Goal: Task Accomplishment & Management: Manage account settings

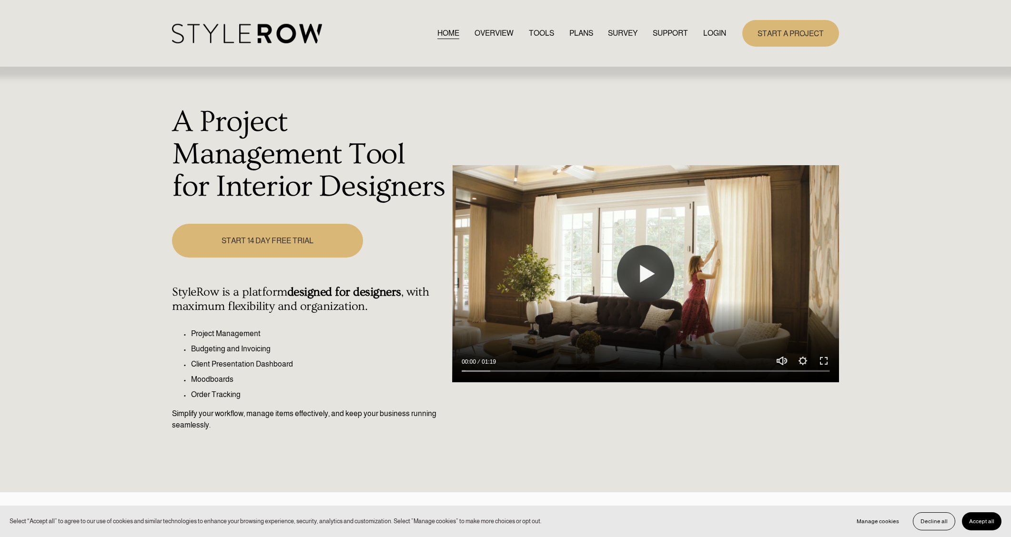
click at [719, 33] on link "LOGIN" at bounding box center [714, 33] width 23 height 13
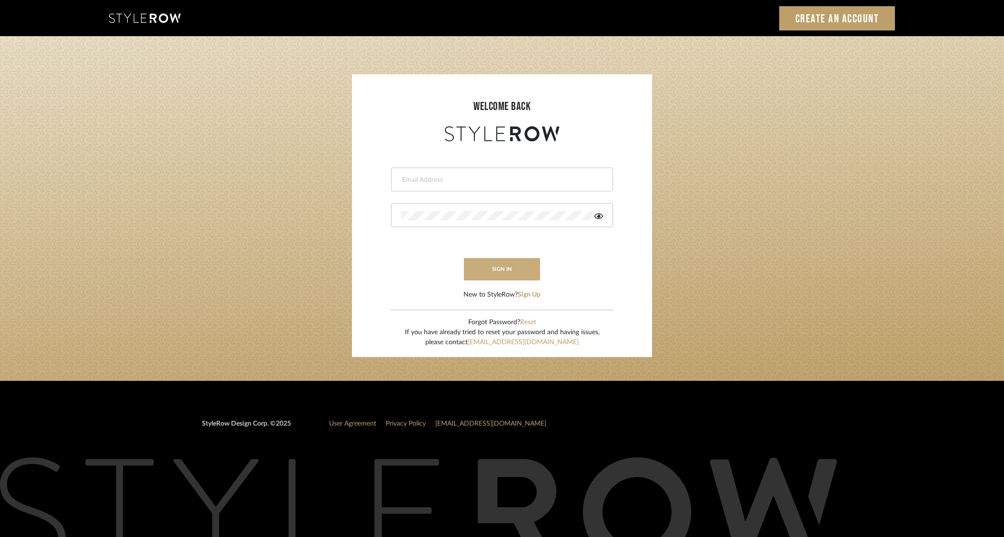
type input "[PERSON_NAME][EMAIL_ADDRESS][DOMAIN_NAME]"
click at [511, 272] on button "sign in" at bounding box center [502, 269] width 76 height 22
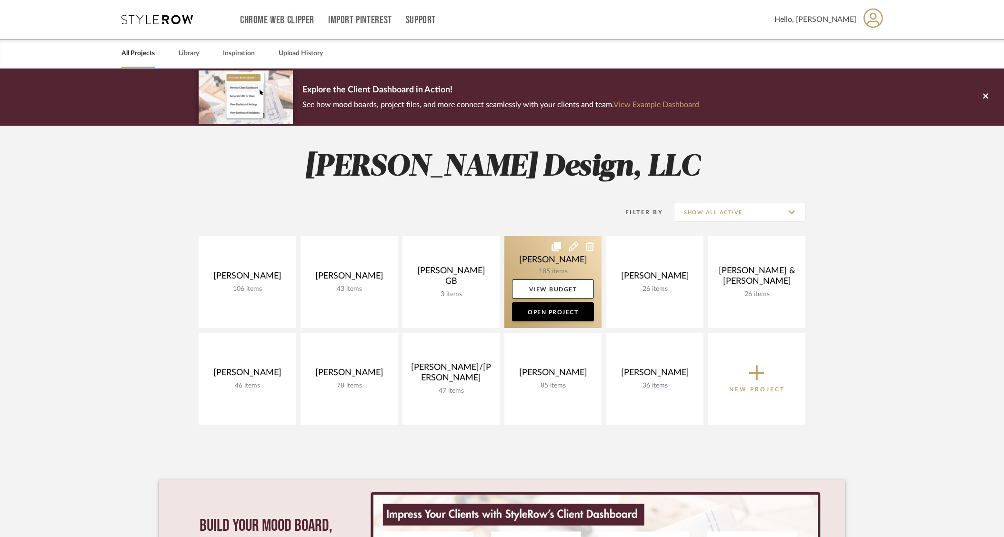
click at [550, 273] on link at bounding box center [553, 282] width 97 height 92
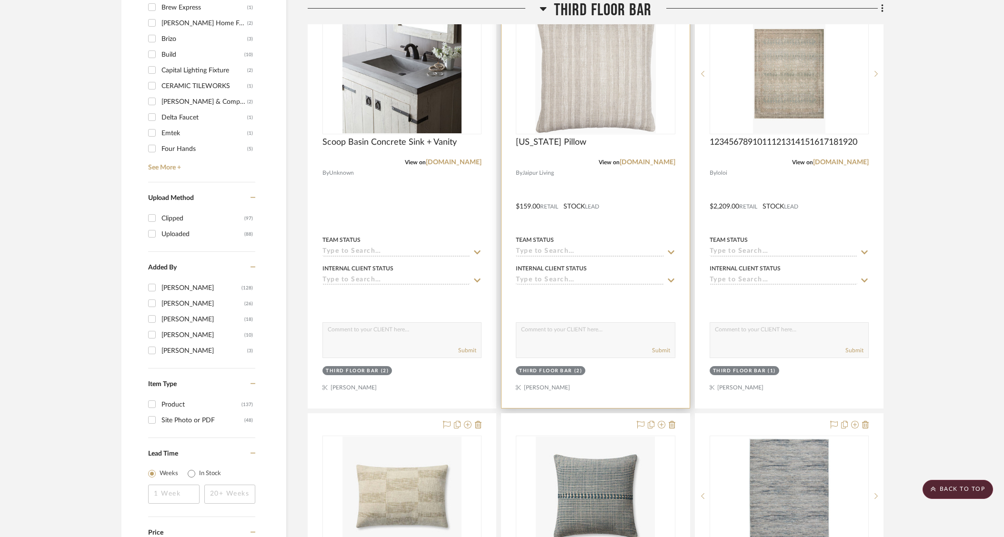
scroll to position [1140, 0]
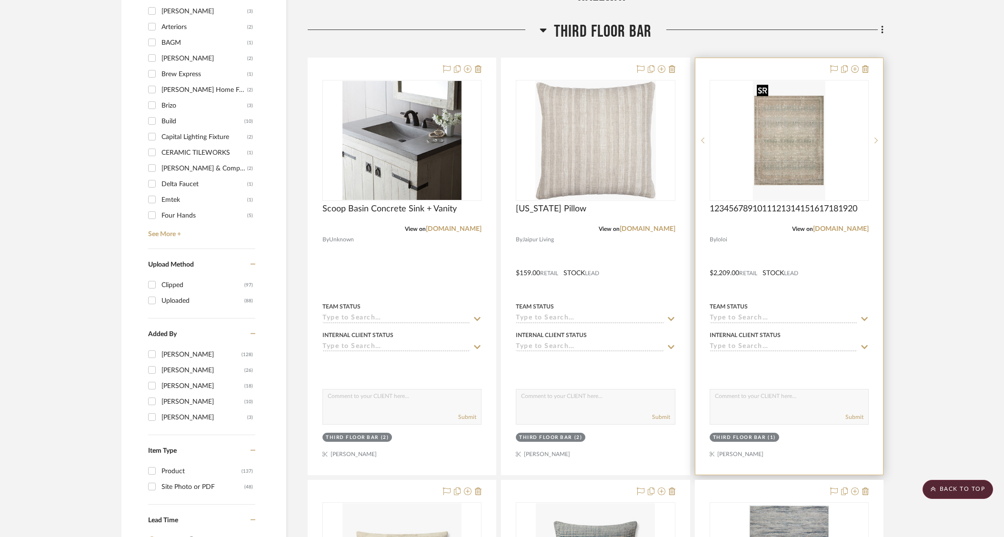
click at [0, 0] on img at bounding box center [0, 0] width 0 height 0
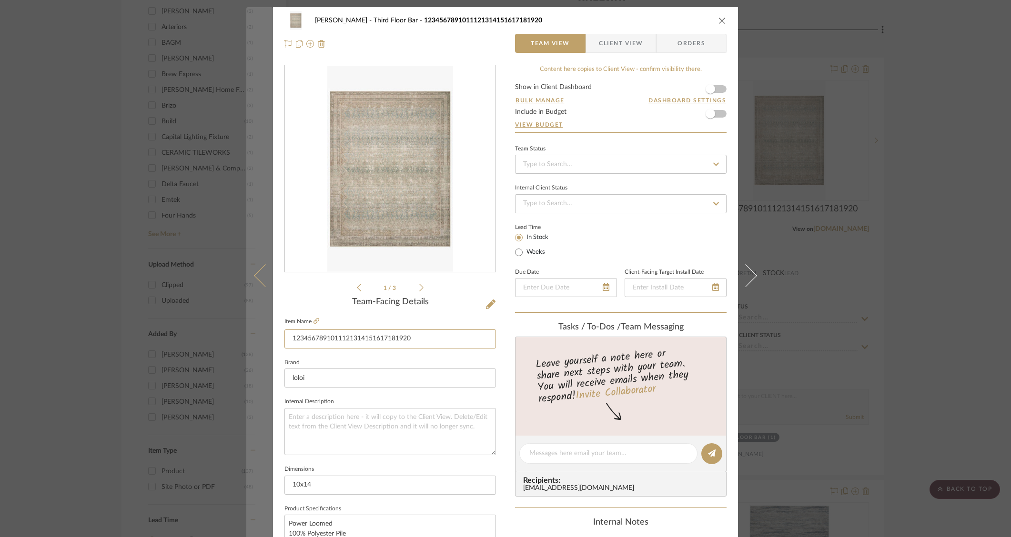
drag, startPoint x: 419, startPoint y: 340, endPoint x: 259, endPoint y: 321, distance: 160.7
click at [259, 321] on mat-dialog-content "Heesacker, Tammy Third Floor Bar 1234567891011121314151617181920 Team View Clie…" at bounding box center [505, 447] width 518 height 880
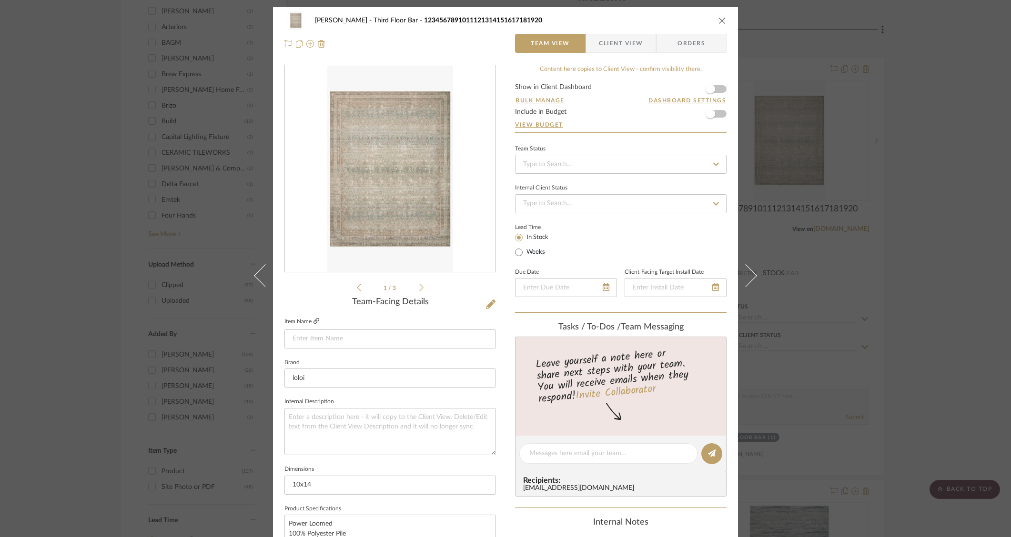
click at [313, 321] on icon at bounding box center [316, 321] width 6 height 6
click at [911, 262] on div "Heesacker, Tammy Third Floor Bar Team View Client View Orders 1 / 3 Team-Facing…" at bounding box center [505, 268] width 1011 height 537
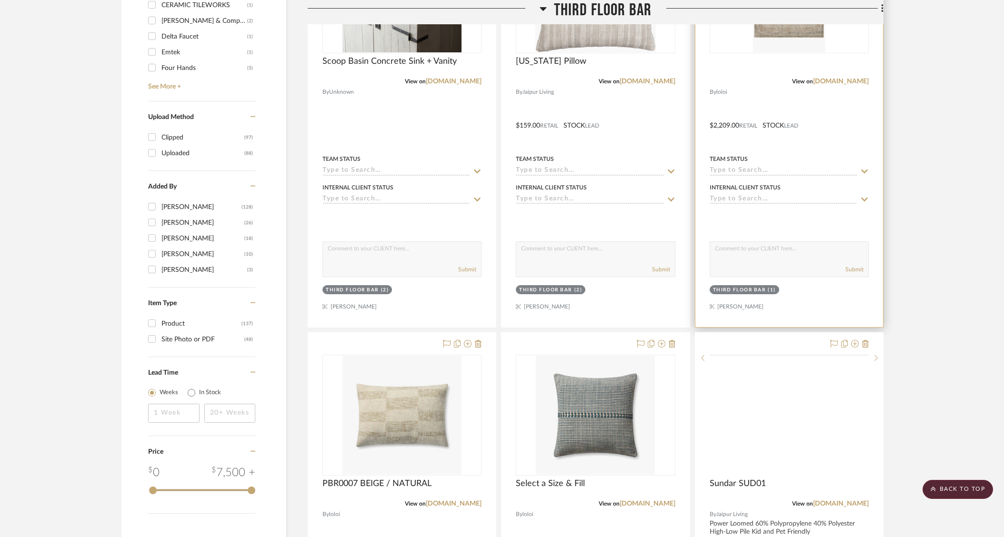
scroll to position [1361, 0]
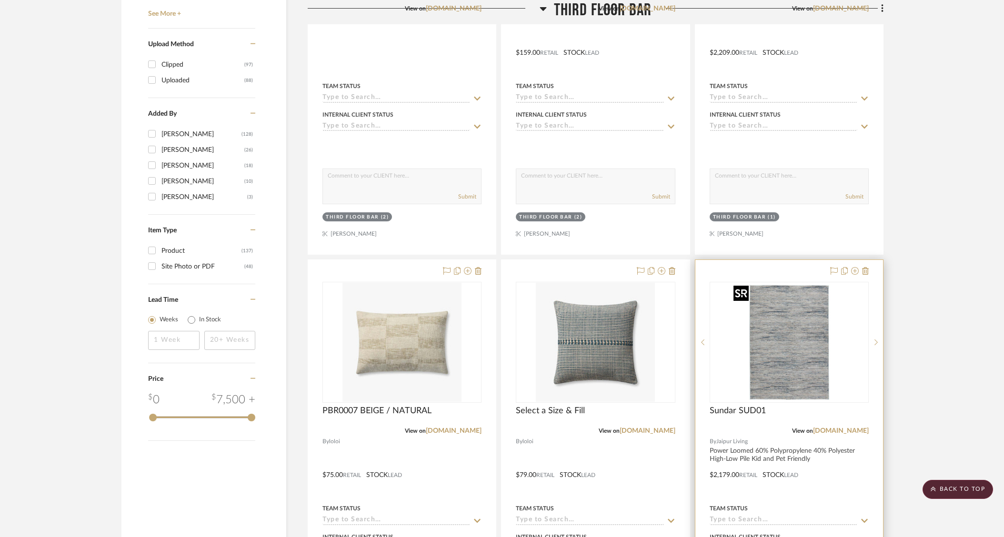
click at [805, 364] on img "0" at bounding box center [796, 342] width 119 height 119
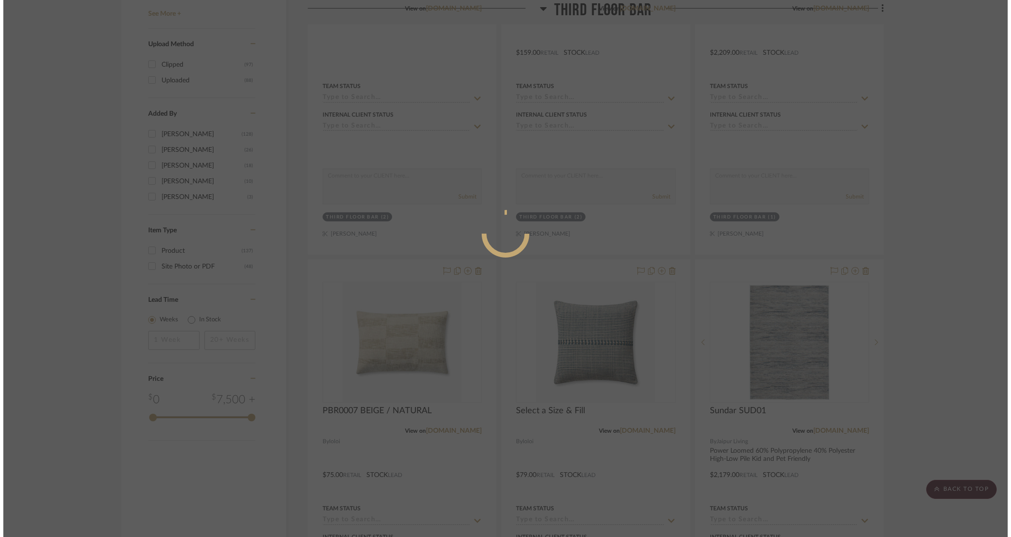
scroll to position [0, 0]
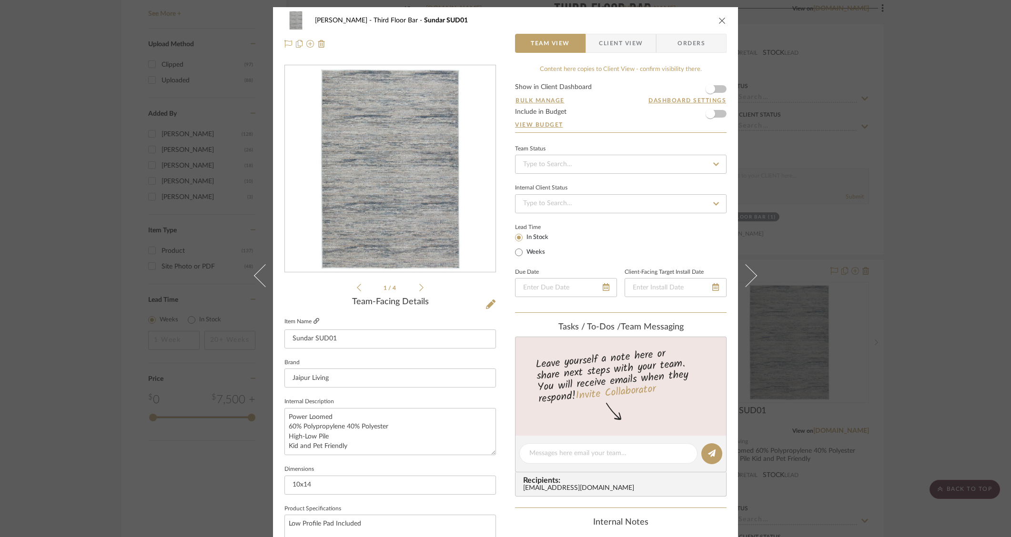
click at [314, 321] on icon at bounding box center [316, 321] width 6 height 6
click at [919, 111] on div "Heesacker, Tammy Third Floor Bar Sundar SUD01 Team View Client View Orders 1 / …" at bounding box center [505, 268] width 1011 height 537
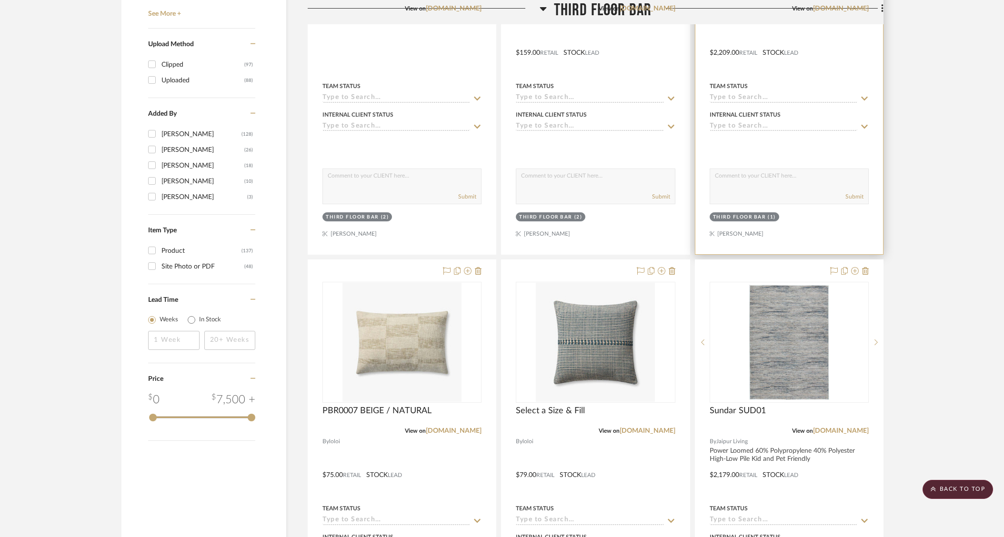
scroll to position [1545, 0]
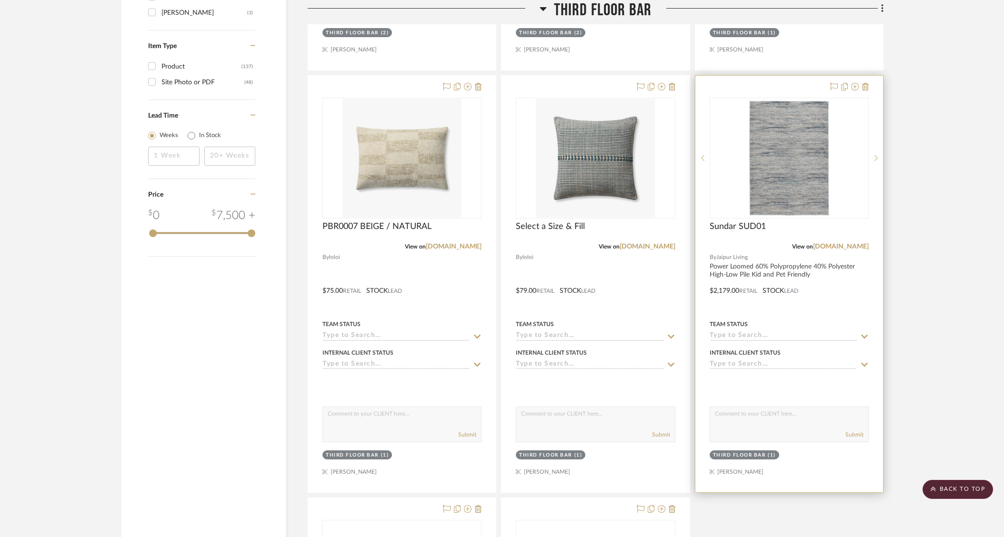
click at [843, 309] on div at bounding box center [790, 284] width 188 height 417
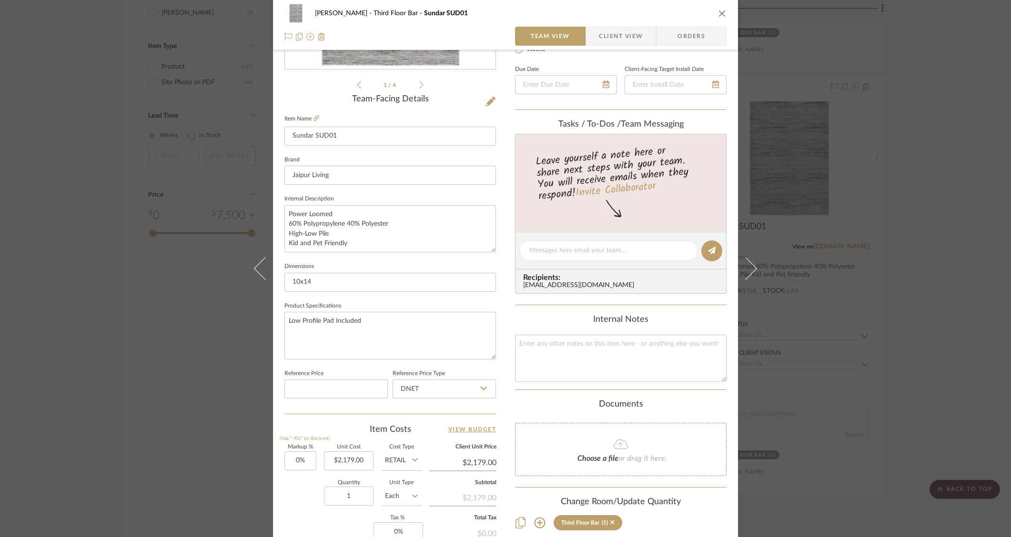
scroll to position [0, 0]
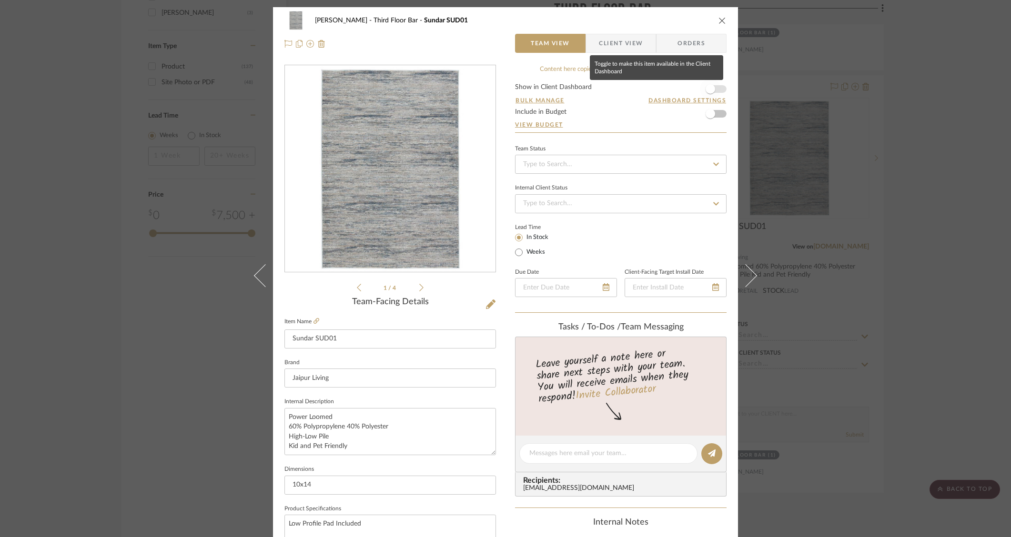
click at [707, 91] on span "button" at bounding box center [711, 89] width 10 height 10
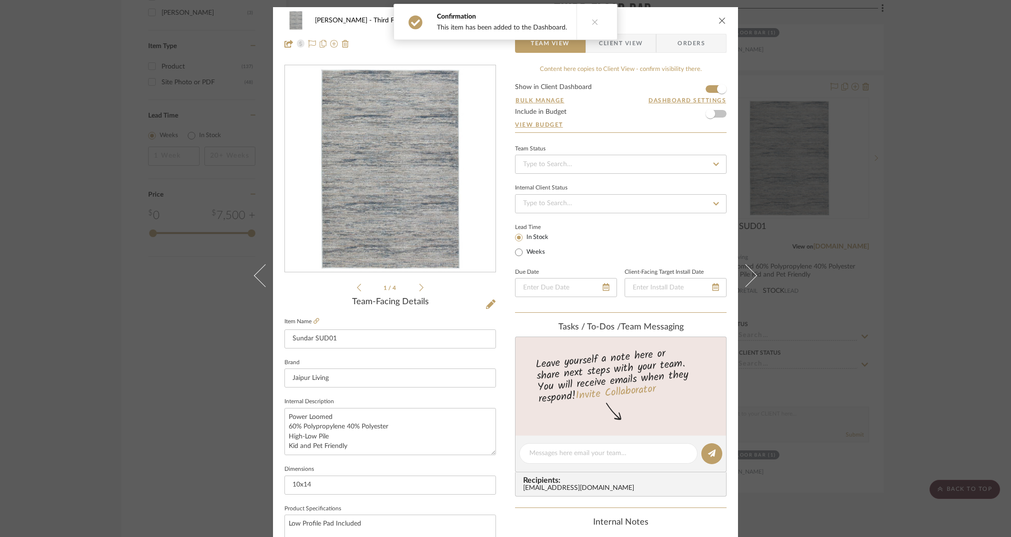
click at [628, 49] on span "Client View" at bounding box center [621, 43] width 44 height 19
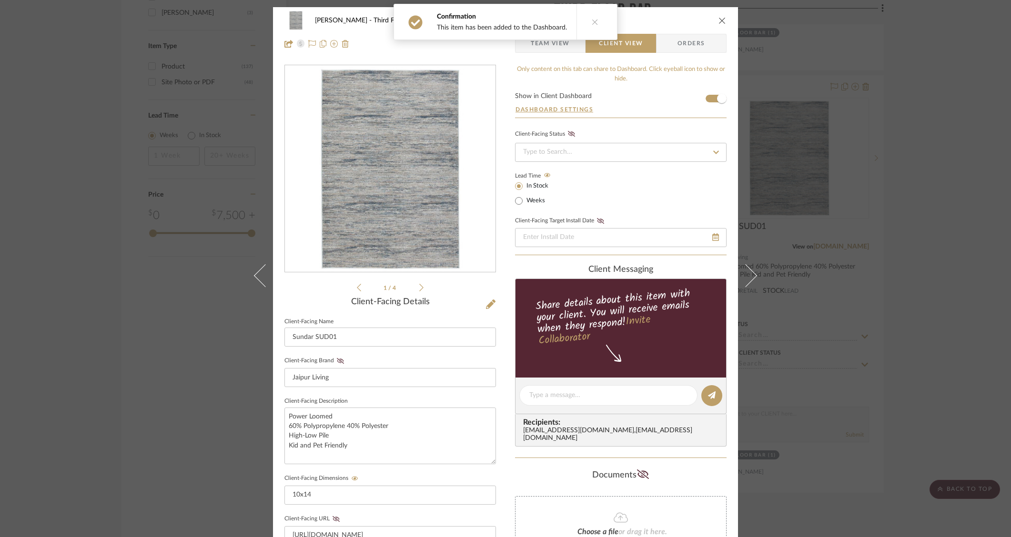
drag, startPoint x: 516, startPoint y: 457, endPoint x: 523, endPoint y: 463, distance: 8.4
click at [516, 458] on div "Only content on this tab can share to Dashboard. Click eyeball icon to show or …" at bounding box center [621, 413] width 212 height 697
drag, startPoint x: 721, startPoint y: 19, endPoint x: 745, endPoint y: 43, distance: 34.0
click at [721, 19] on icon "close" at bounding box center [722, 21] width 8 height 8
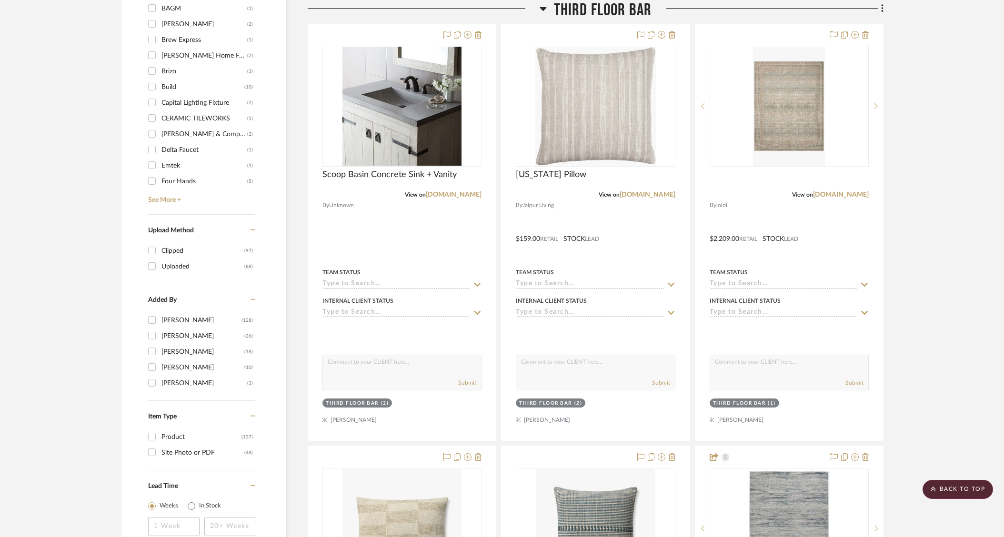
scroll to position [1172, 0]
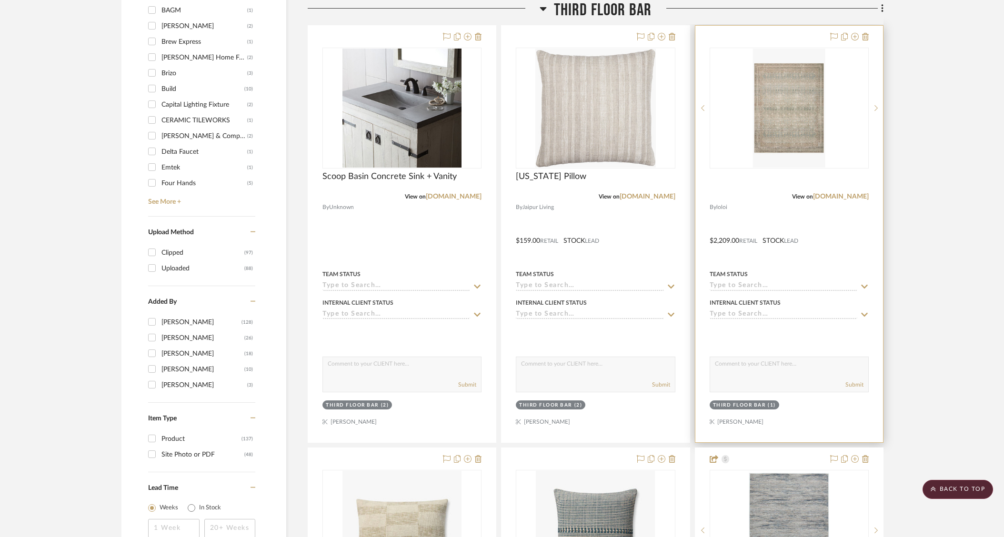
click at [750, 113] on div "0" at bounding box center [789, 108] width 158 height 120
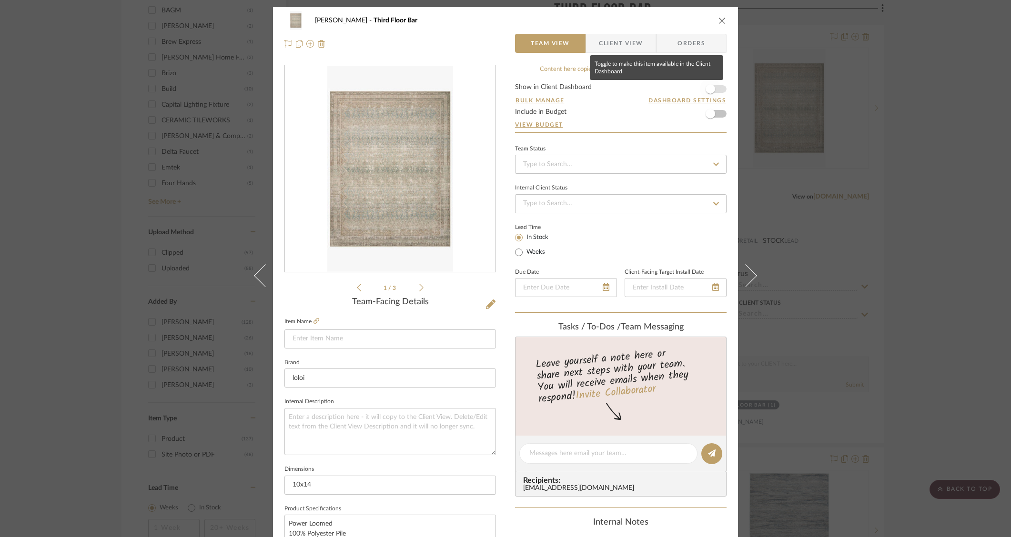
click at [706, 89] on span "button" at bounding box center [711, 89] width 10 height 10
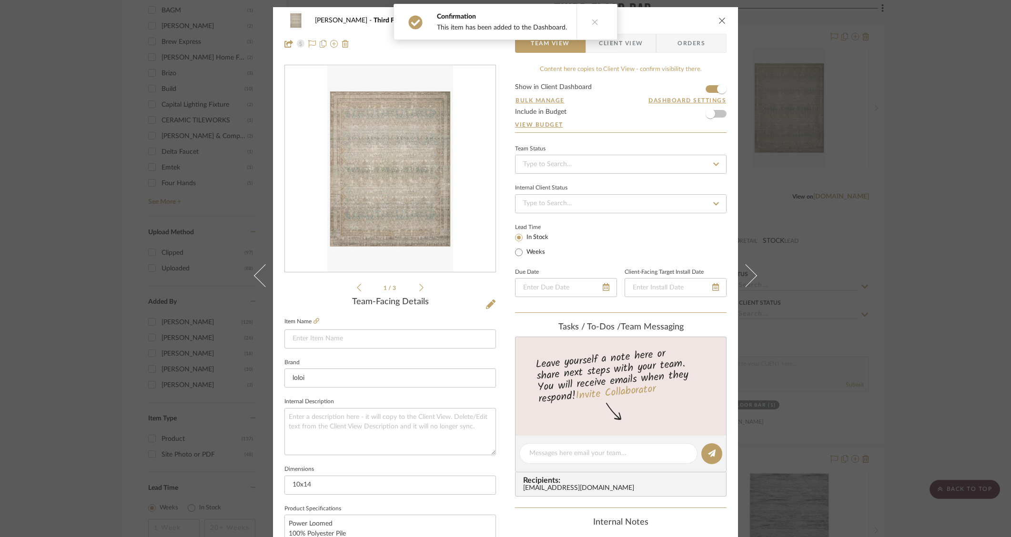
click at [626, 47] on span "Client View" at bounding box center [621, 43] width 44 height 19
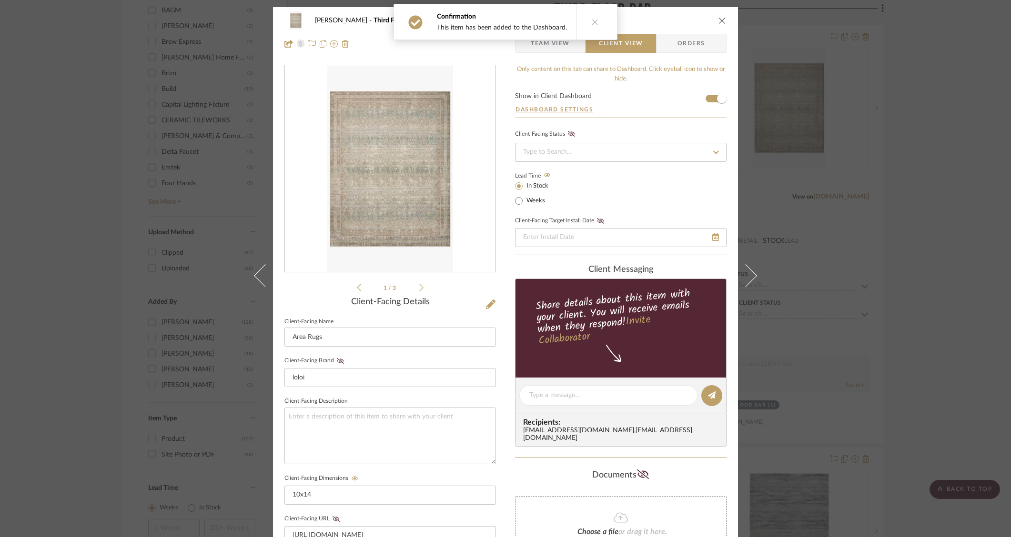
click at [718, 24] on icon "close" at bounding box center [722, 21] width 8 height 8
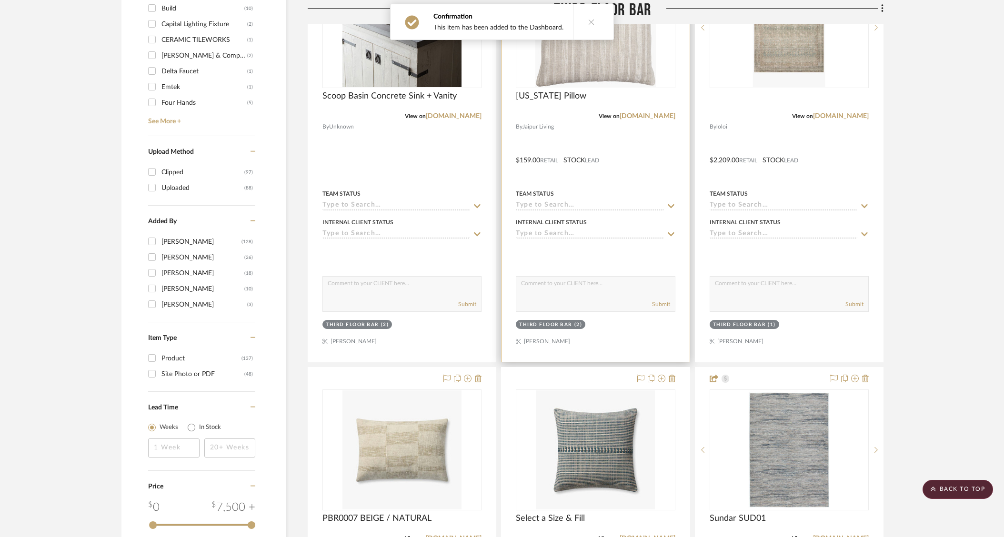
scroll to position [1251, 0]
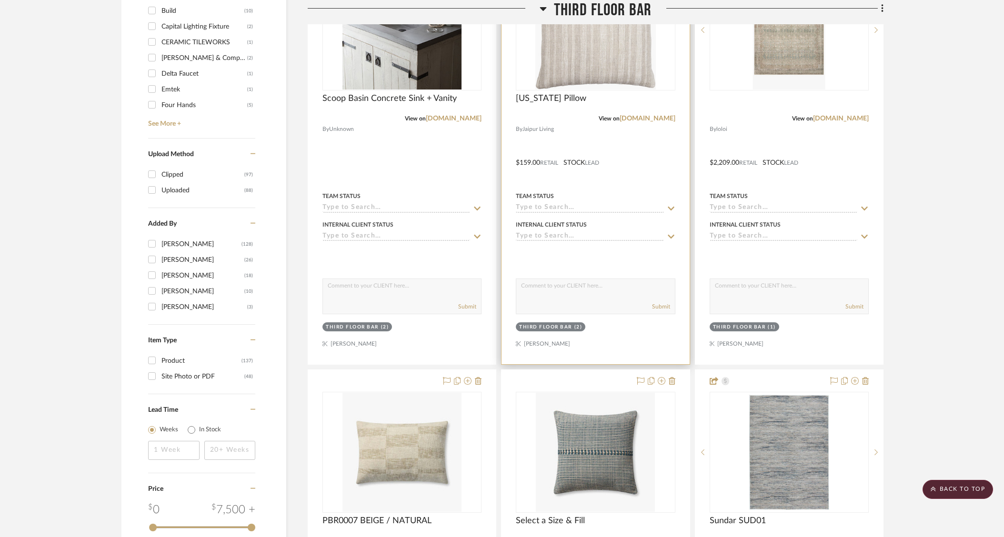
click at [621, 172] on div at bounding box center [596, 156] width 188 height 417
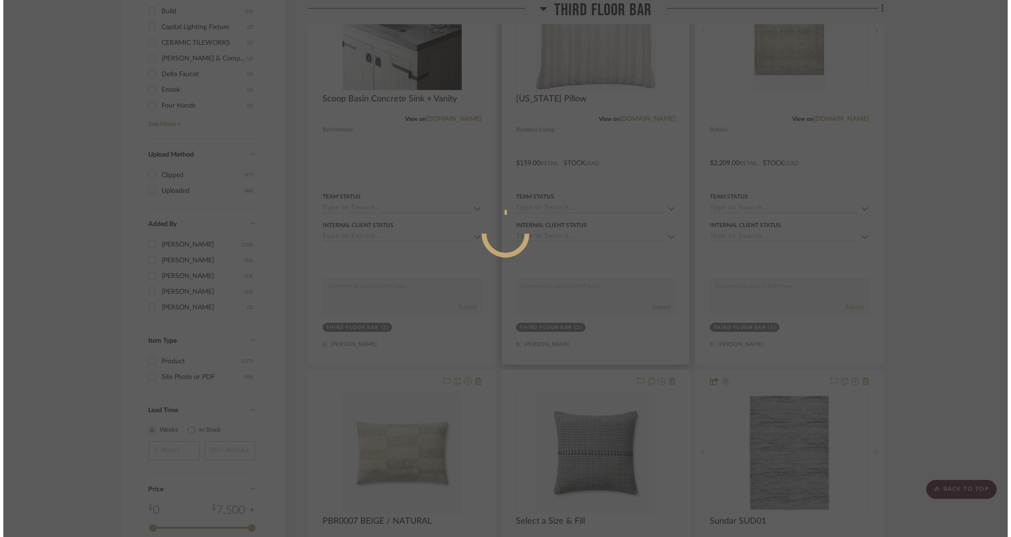
scroll to position [0, 0]
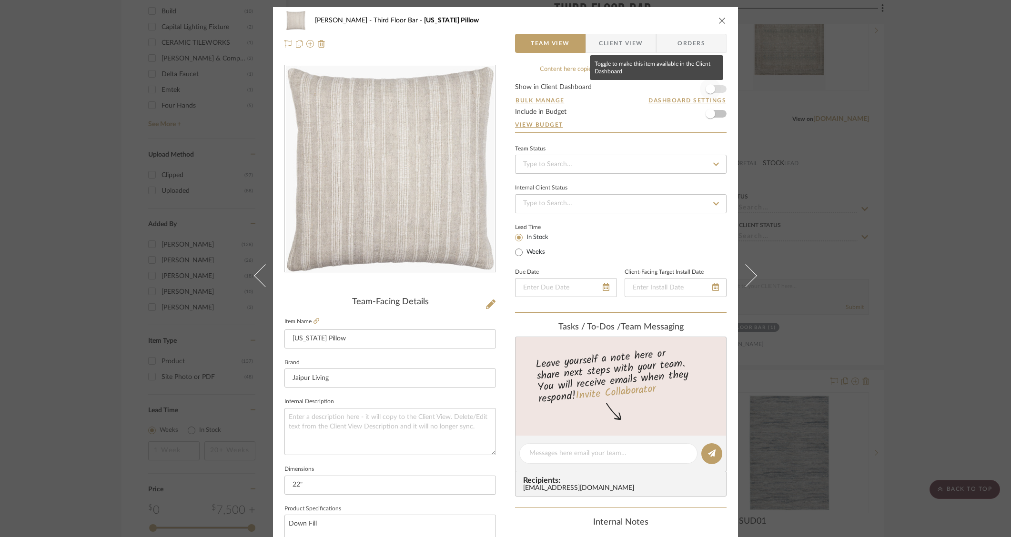
drag, startPoint x: 705, startPoint y: 87, endPoint x: 671, endPoint y: 77, distance: 34.7
click at [706, 87] on span "button" at bounding box center [711, 89] width 10 height 10
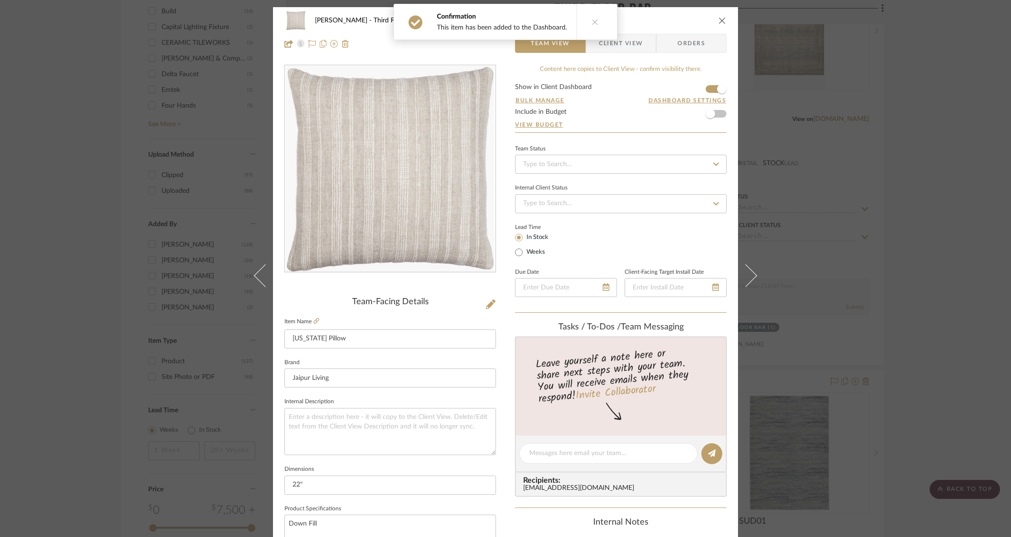
click at [630, 49] on span "Client View" at bounding box center [621, 43] width 44 height 19
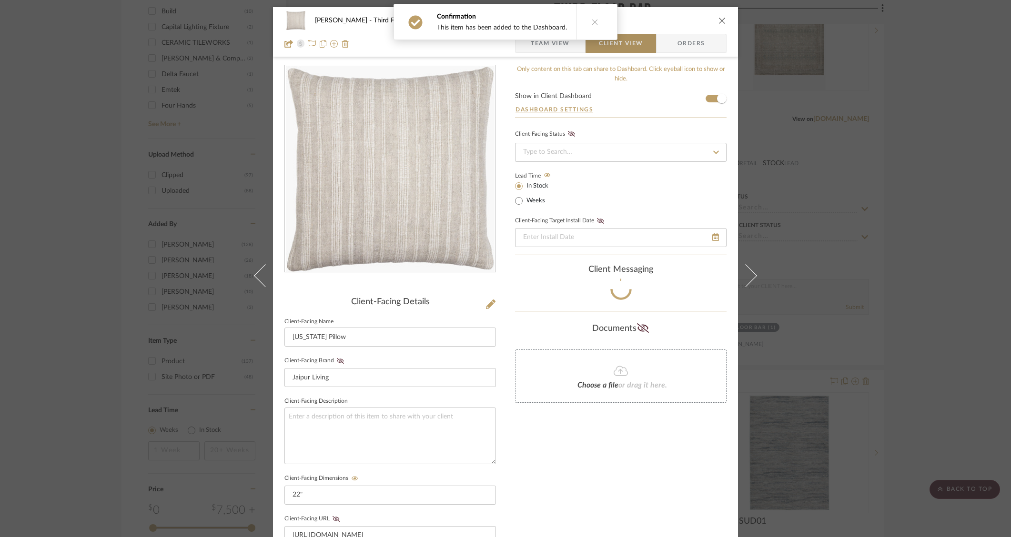
scroll to position [2, 0]
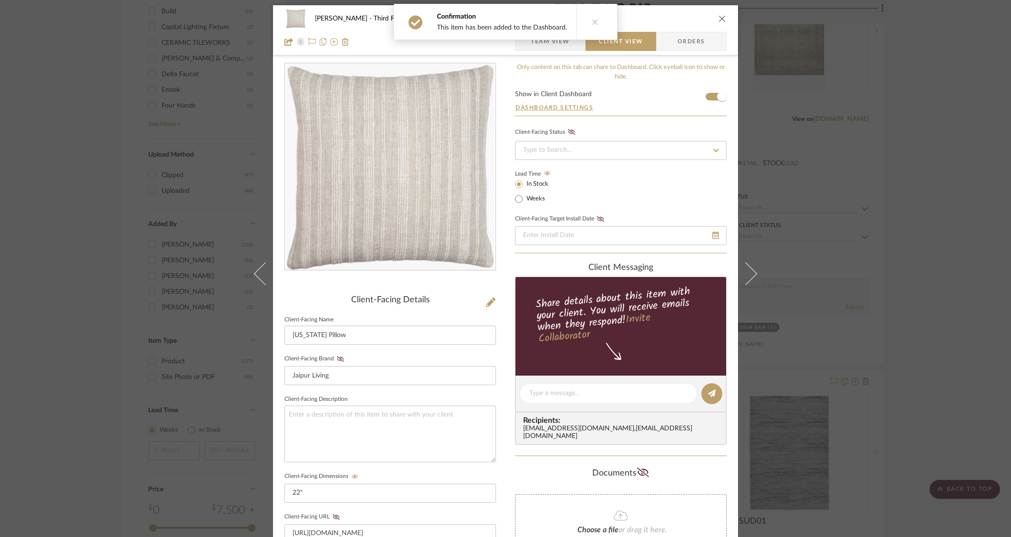
click at [921, 125] on div "Heesacker, Tammy Third Floor Bar Vermont Pillow Team View Client View Orders Cl…" at bounding box center [505, 268] width 1011 height 537
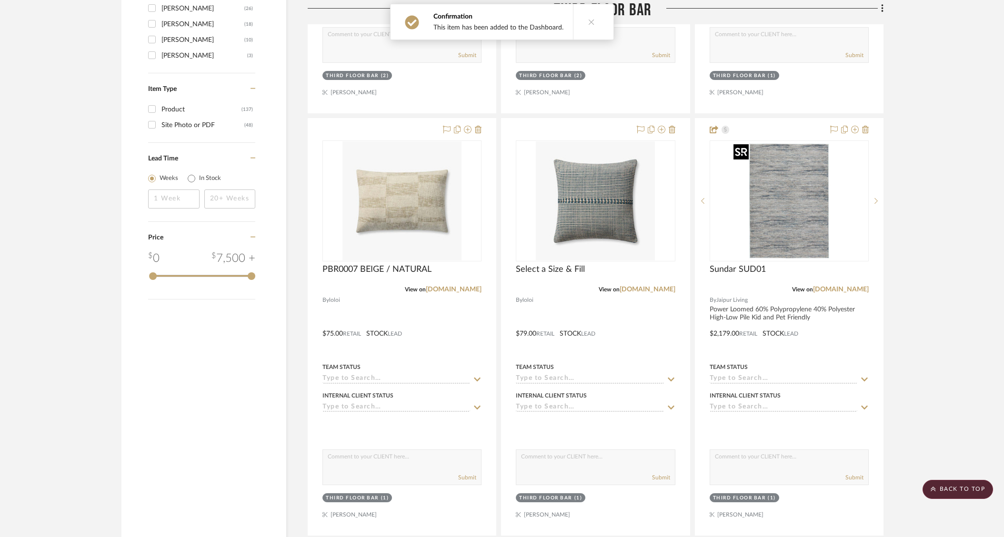
scroll to position [1584, 0]
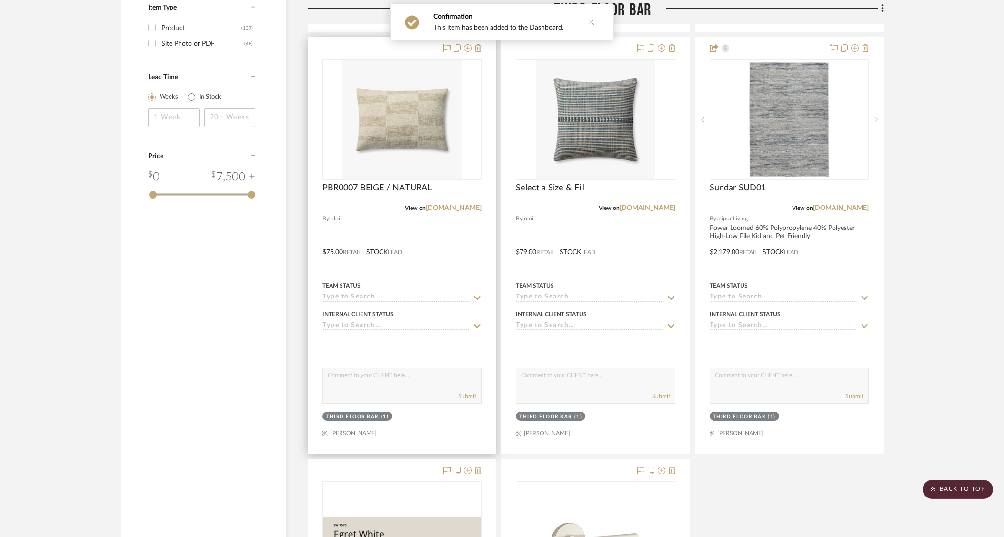
click at [450, 244] on div at bounding box center [402, 245] width 188 height 417
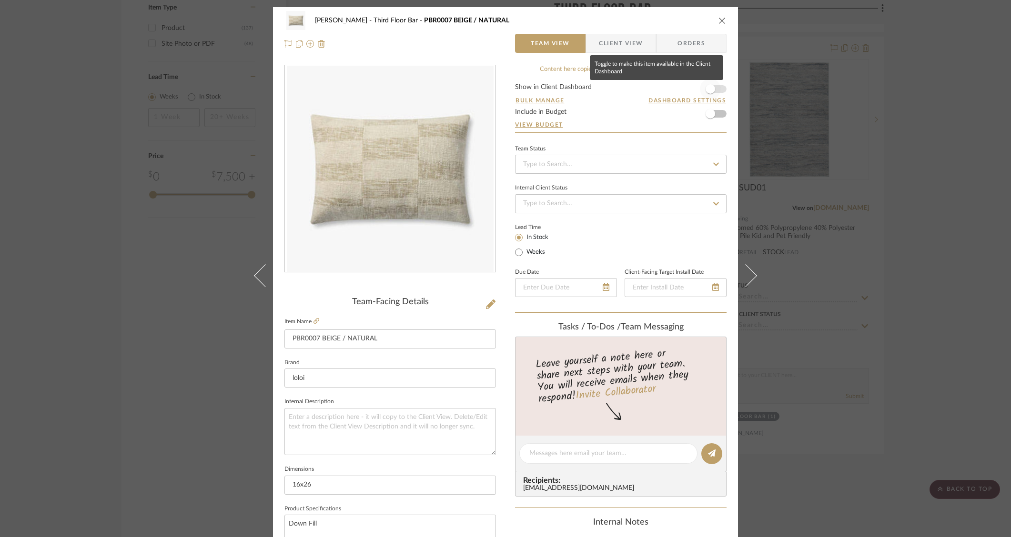
click at [706, 91] on span "button" at bounding box center [711, 89] width 10 height 10
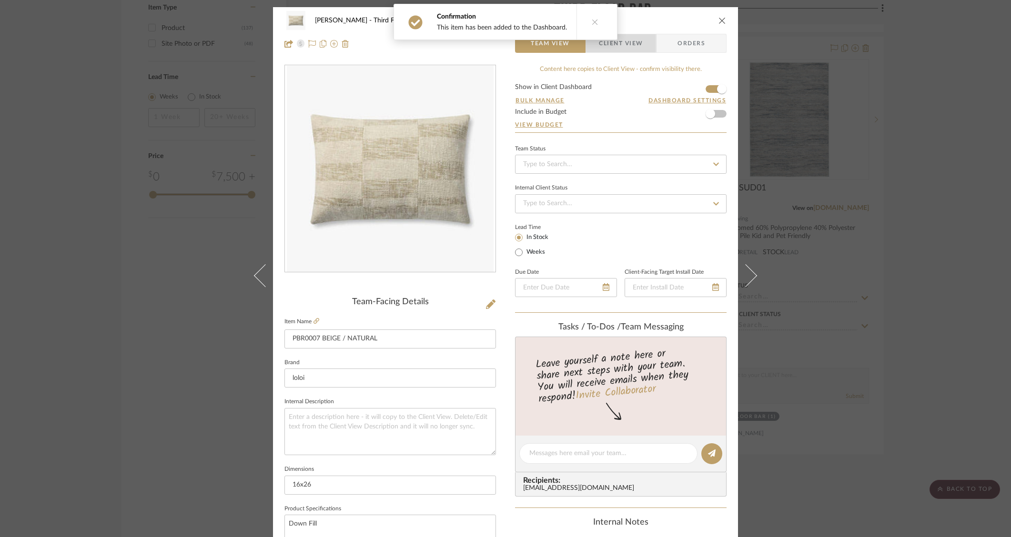
click at [633, 38] on span "Client View" at bounding box center [621, 43] width 44 height 19
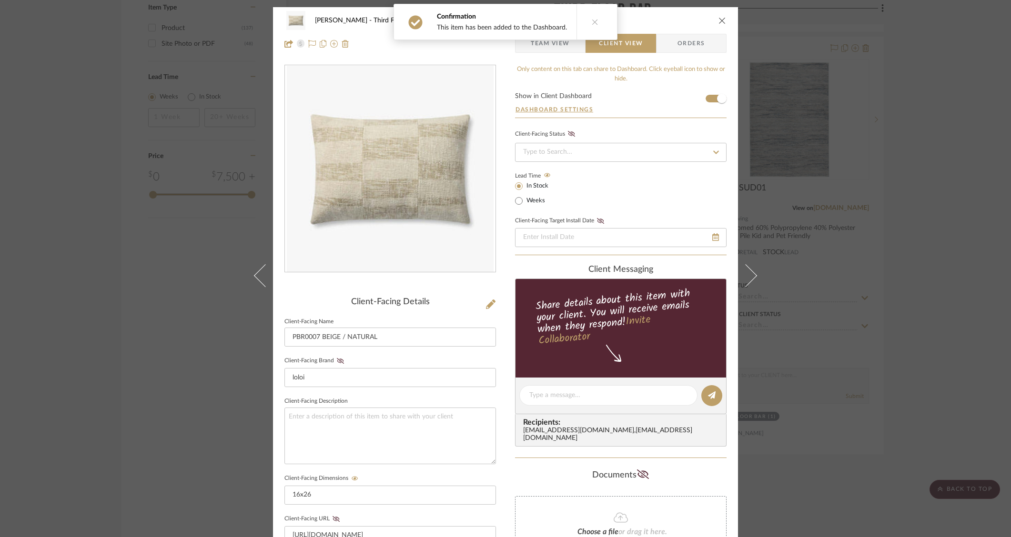
click at [718, 20] on icon "close" at bounding box center [722, 21] width 8 height 8
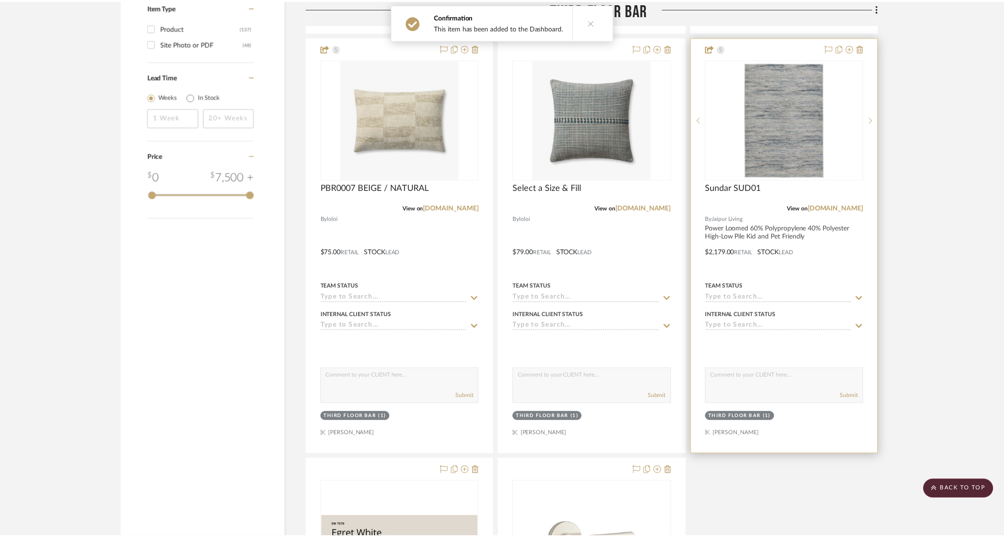
scroll to position [1584, 0]
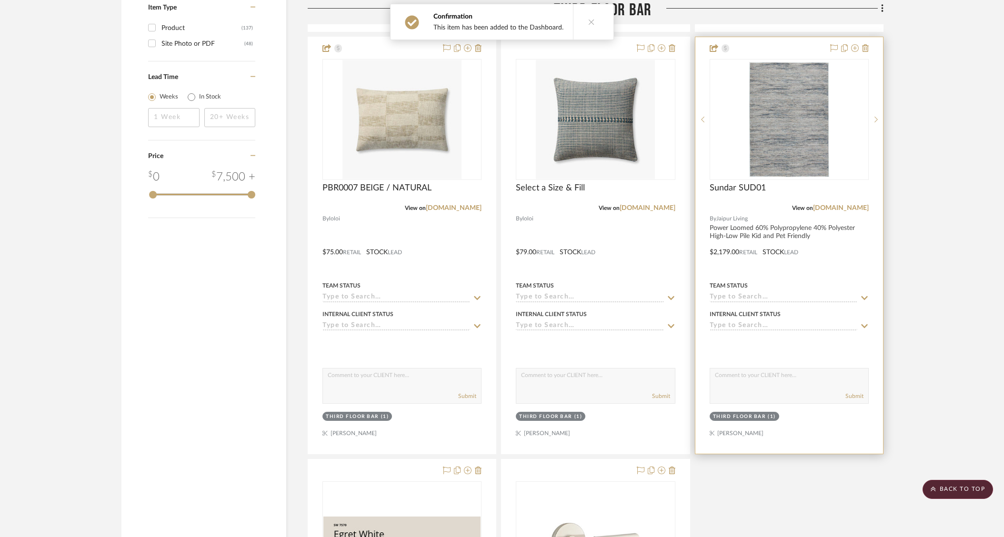
drag, startPoint x: 906, startPoint y: 117, endPoint x: 858, endPoint y: 146, distance: 56.0
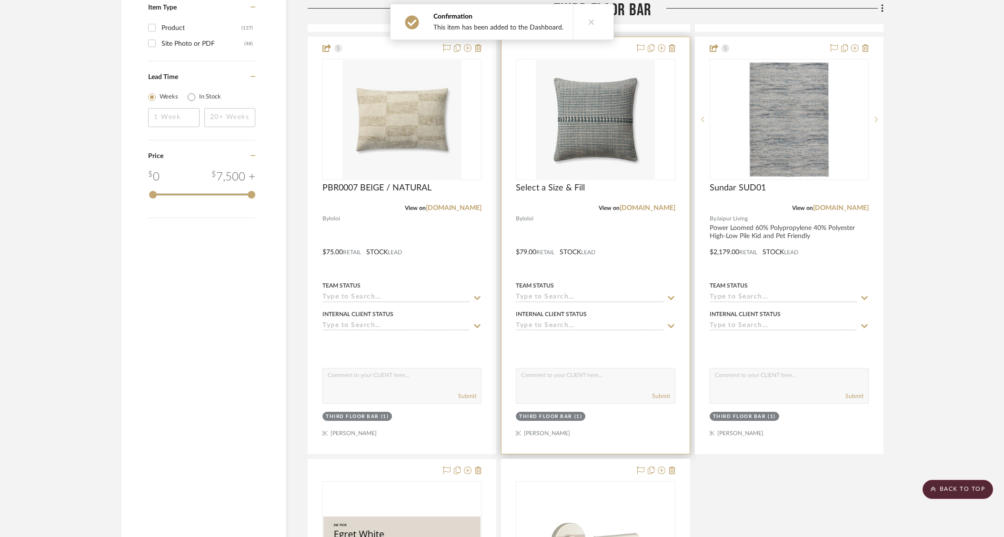
click at [621, 245] on div at bounding box center [596, 245] width 188 height 417
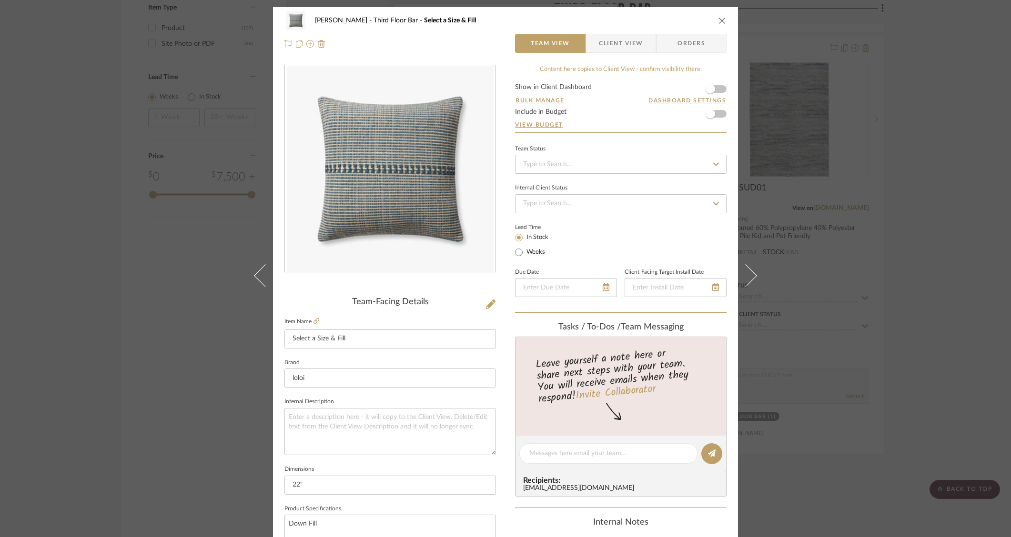
drag, startPoint x: 616, startPoint y: 44, endPoint x: 682, endPoint y: 64, distance: 68.4
click at [616, 44] on span "Client View" at bounding box center [621, 43] width 44 height 19
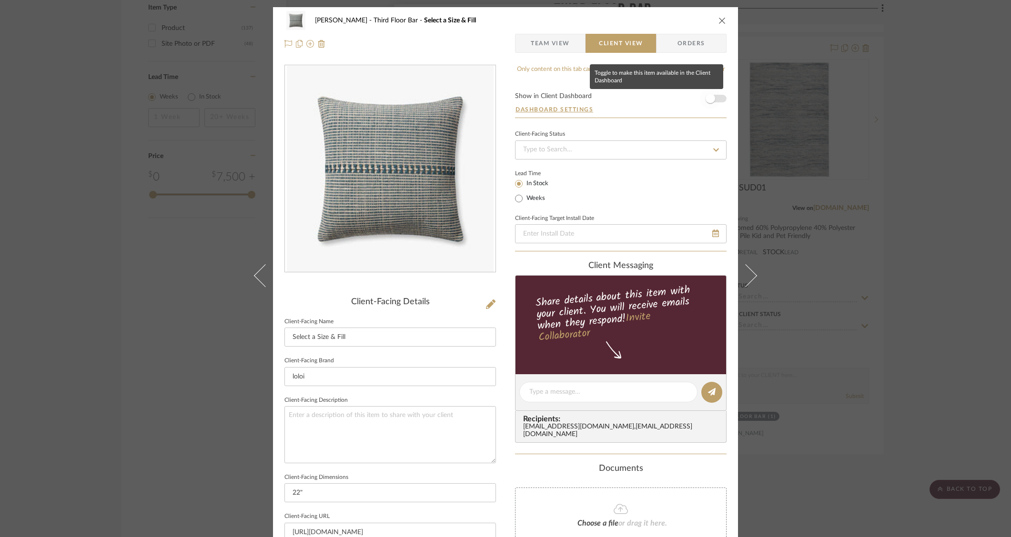
click at [710, 98] on span "button" at bounding box center [711, 99] width 10 height 10
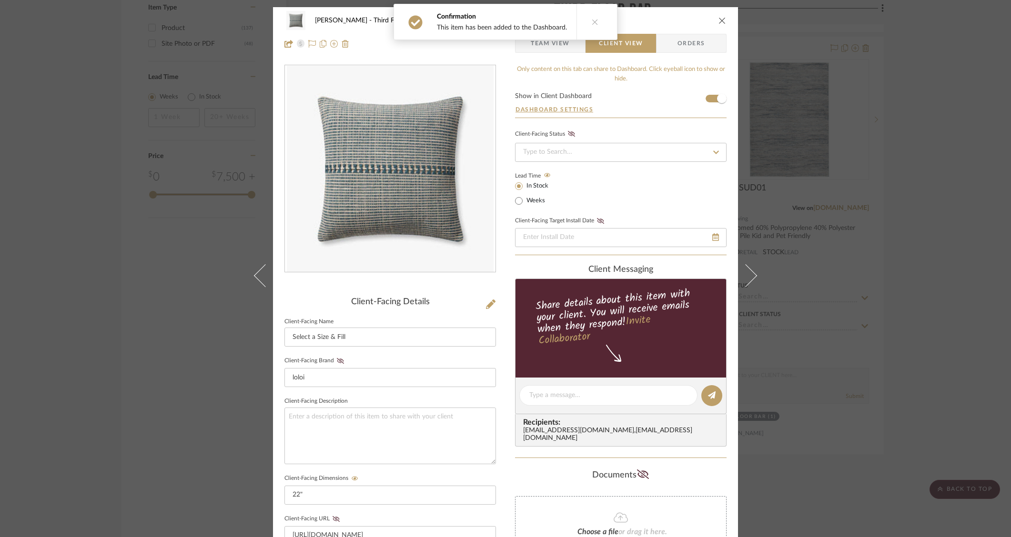
click at [719, 23] on icon "close" at bounding box center [722, 21] width 8 height 8
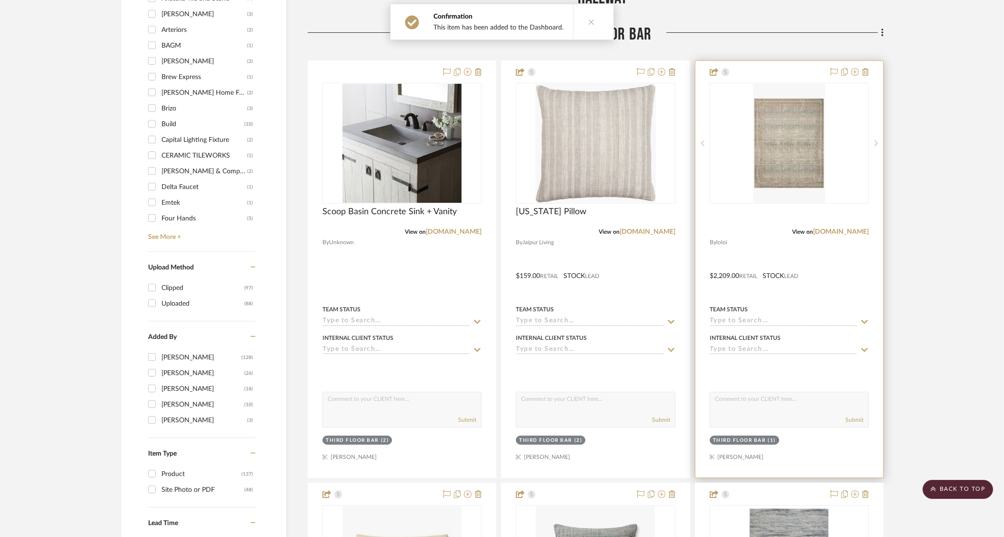
scroll to position [1231, 0]
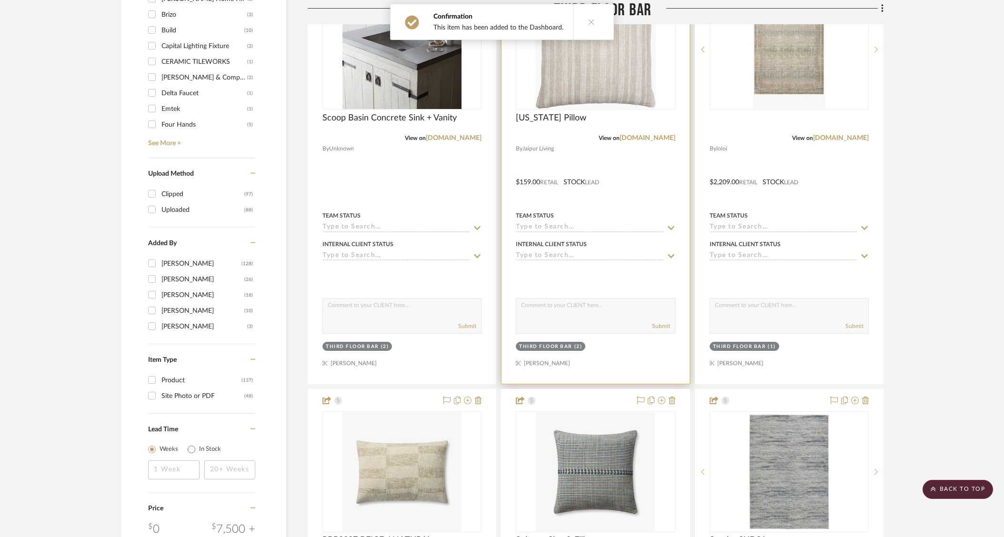
click at [648, 173] on div at bounding box center [596, 175] width 188 height 417
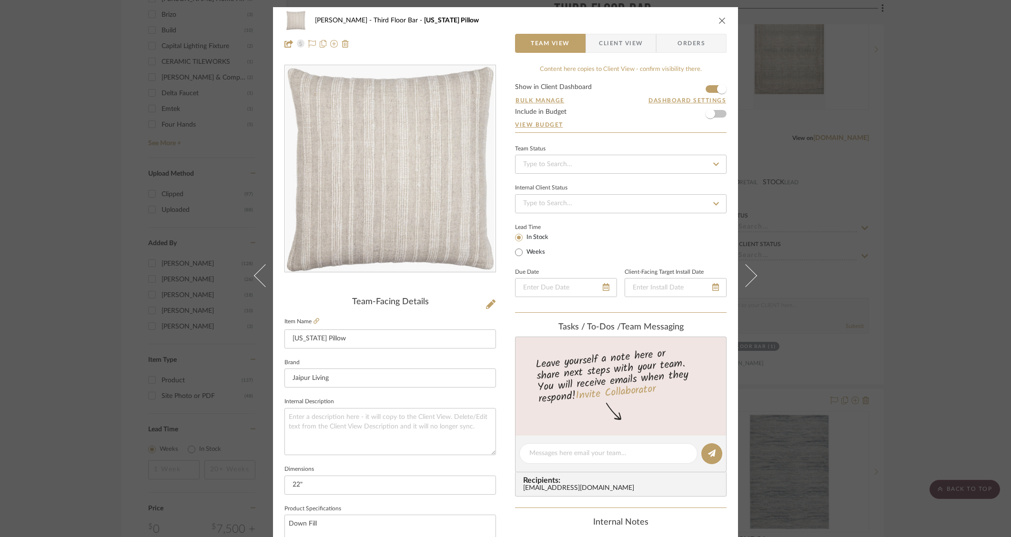
click at [718, 22] on button "close" at bounding box center [722, 20] width 9 height 9
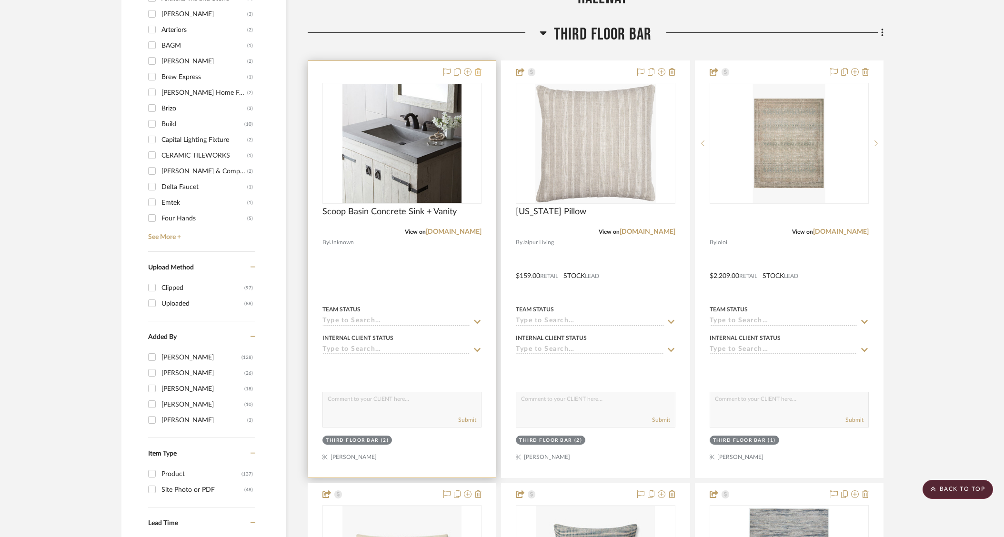
scroll to position [1138, 0]
click at [477, 65] on div at bounding box center [402, 268] width 188 height 417
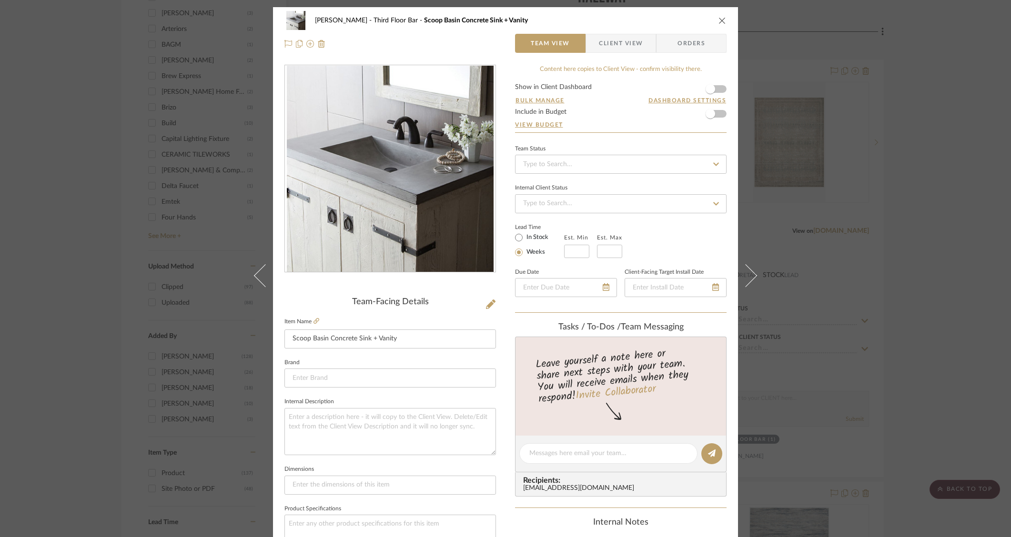
click at [718, 21] on icon "close" at bounding box center [722, 21] width 8 height 8
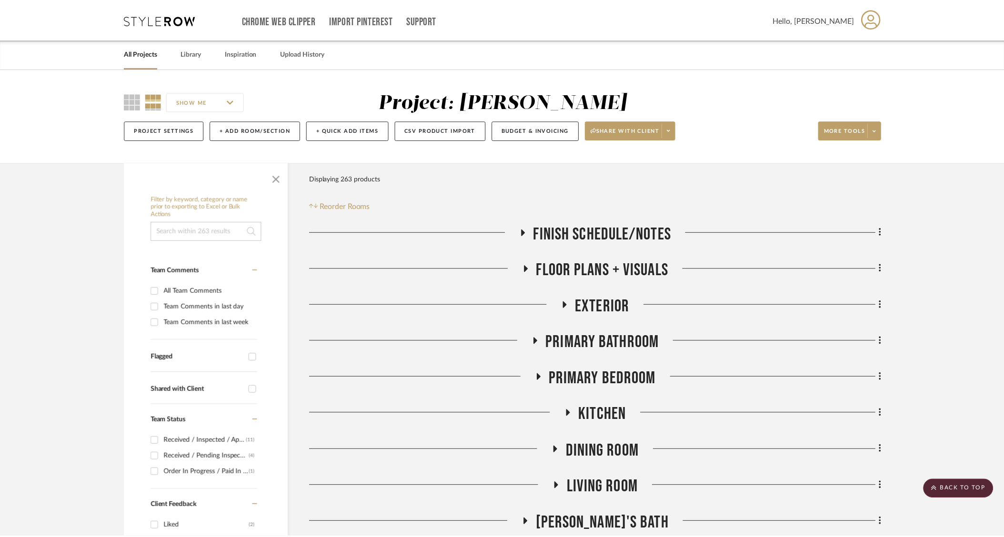
scroll to position [1138, 0]
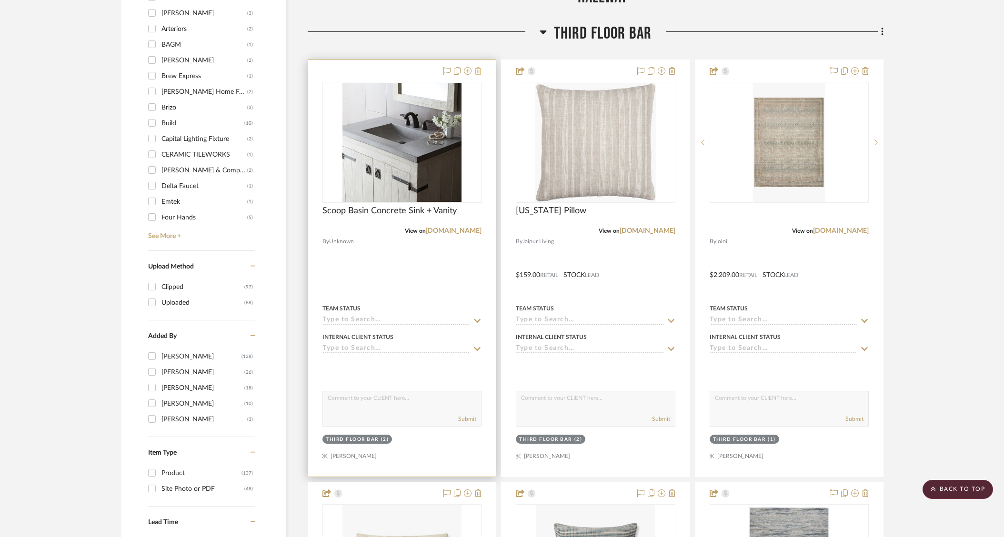
click at [477, 70] on icon at bounding box center [478, 71] width 7 height 8
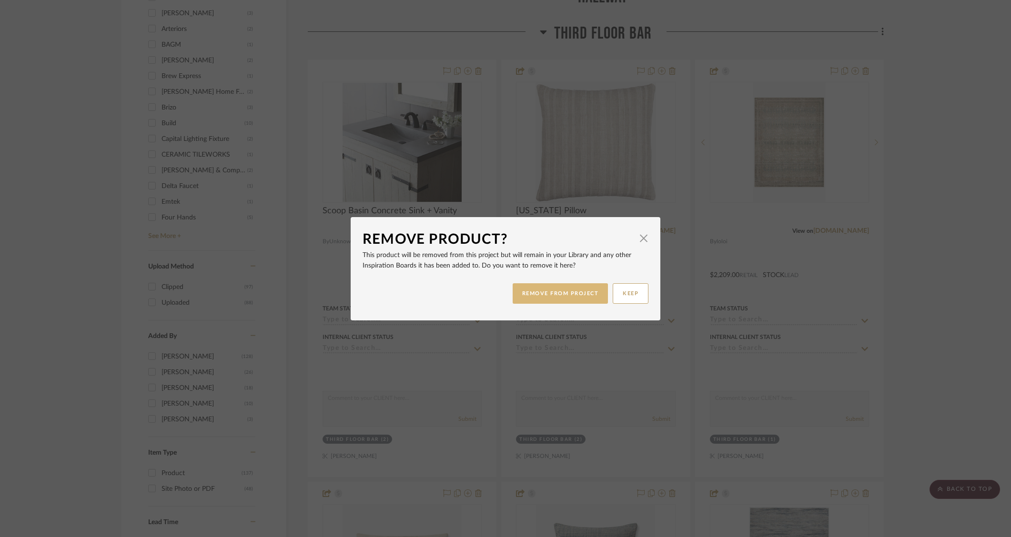
click at [559, 286] on button "REMOVE FROM PROJECT" at bounding box center [561, 293] width 96 height 20
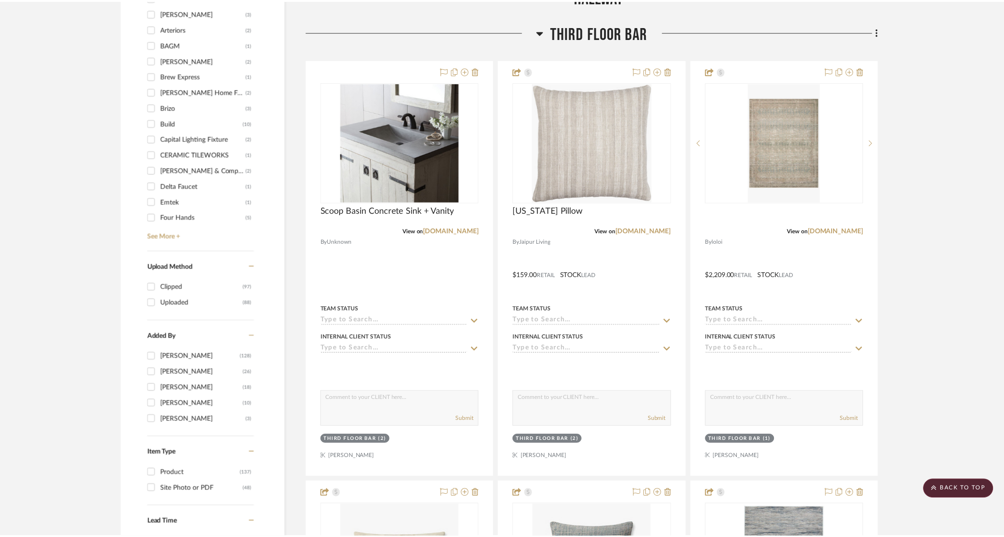
scroll to position [1138, 0]
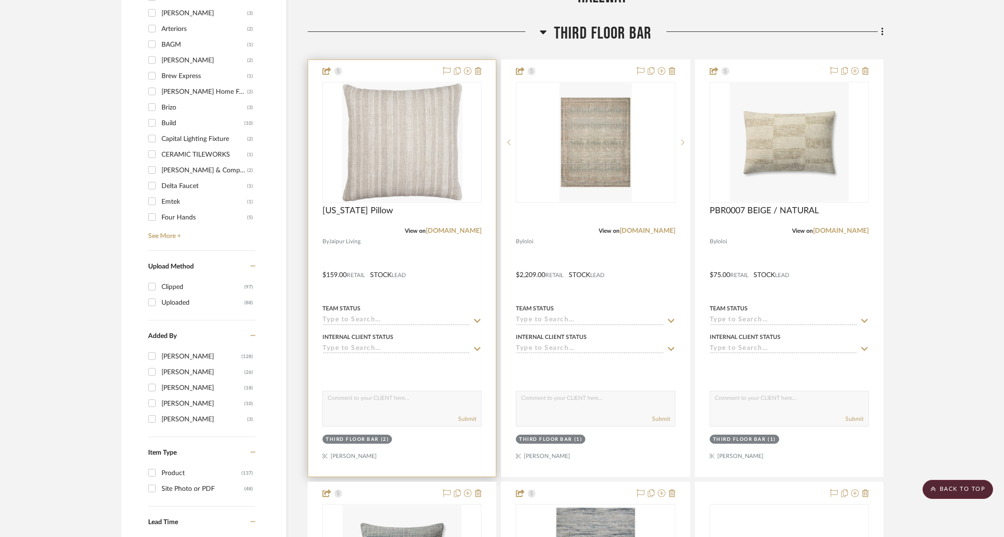
click at [453, 257] on div at bounding box center [402, 268] width 188 height 417
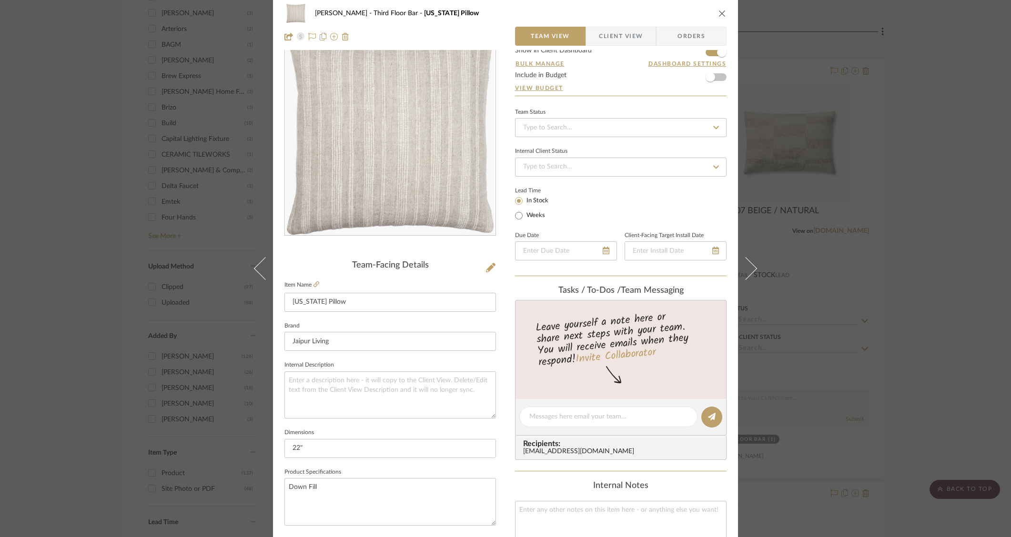
scroll to position [0, 0]
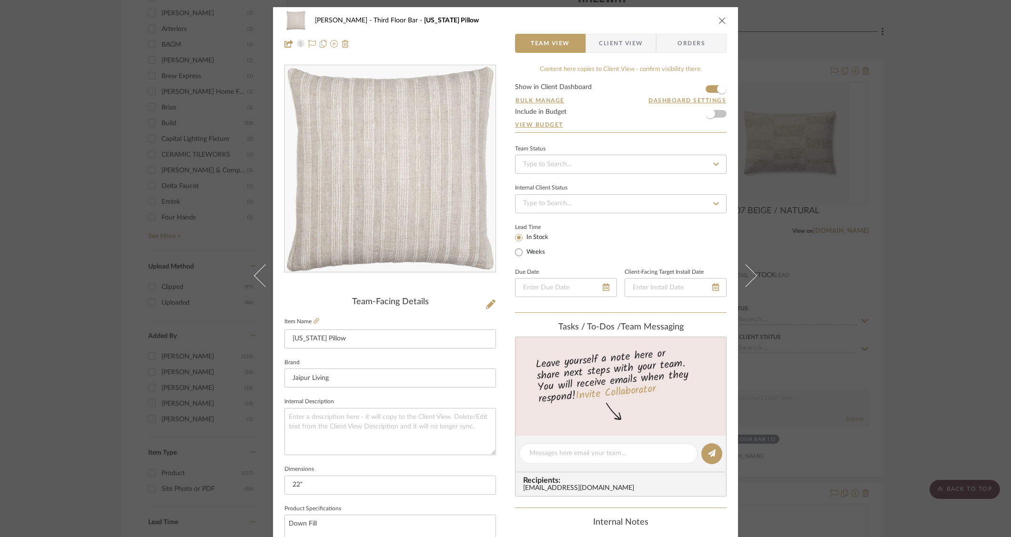
click at [617, 37] on span "Client View" at bounding box center [621, 43] width 44 height 19
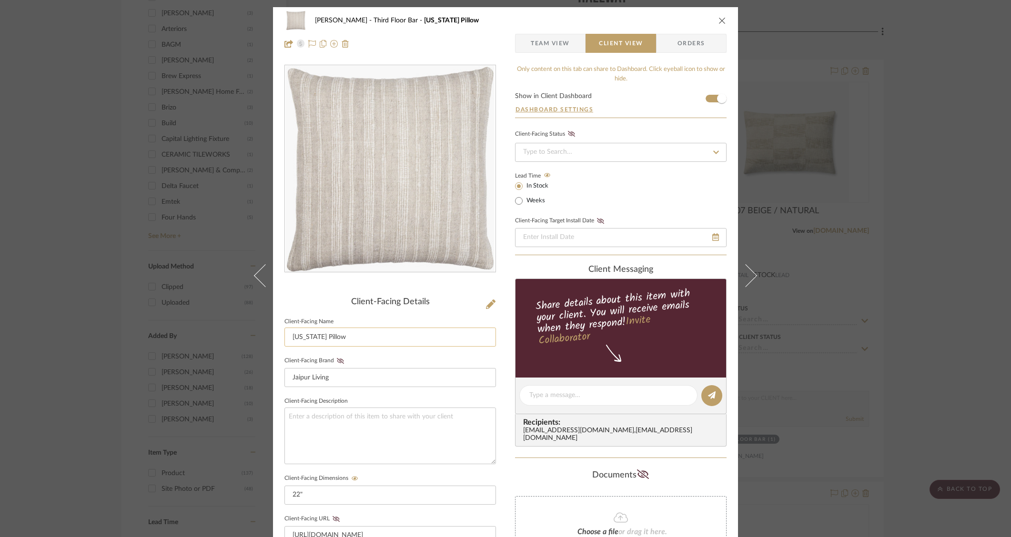
drag, startPoint x: 314, startPoint y: 336, endPoint x: 285, endPoint y: 334, distance: 29.1
click at [285, 334] on input "Vermont Pillow" at bounding box center [390, 337] width 212 height 19
type input "Stripe Texture Pillow"
click at [495, 358] on div "Heesacker, Tammy Third Floor Bar Vermont Pillow Team View Client View Orders Cl…" at bounding box center [505, 403] width 465 height 793
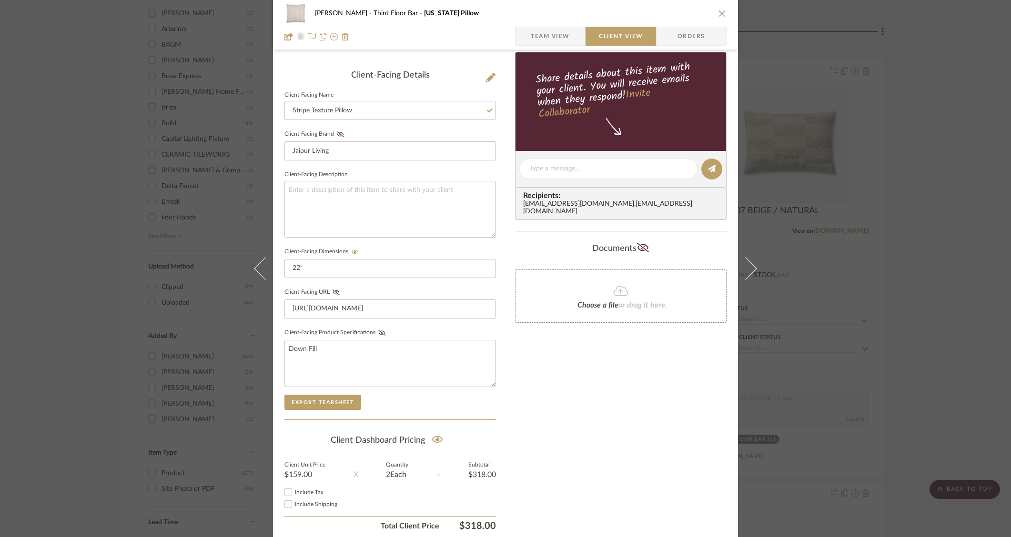
scroll to position [262, 0]
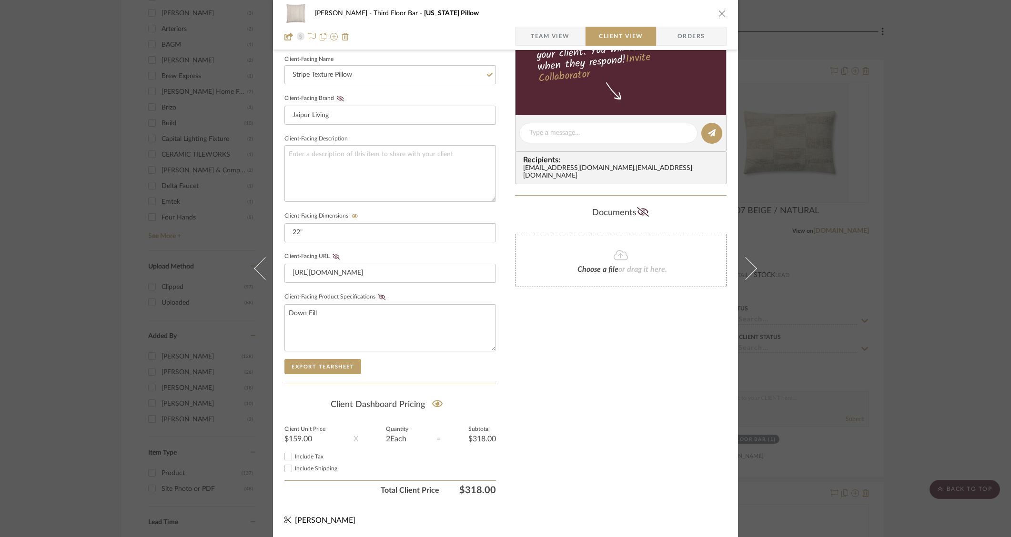
click at [722, 12] on icon "close" at bounding box center [722, 14] width 8 height 8
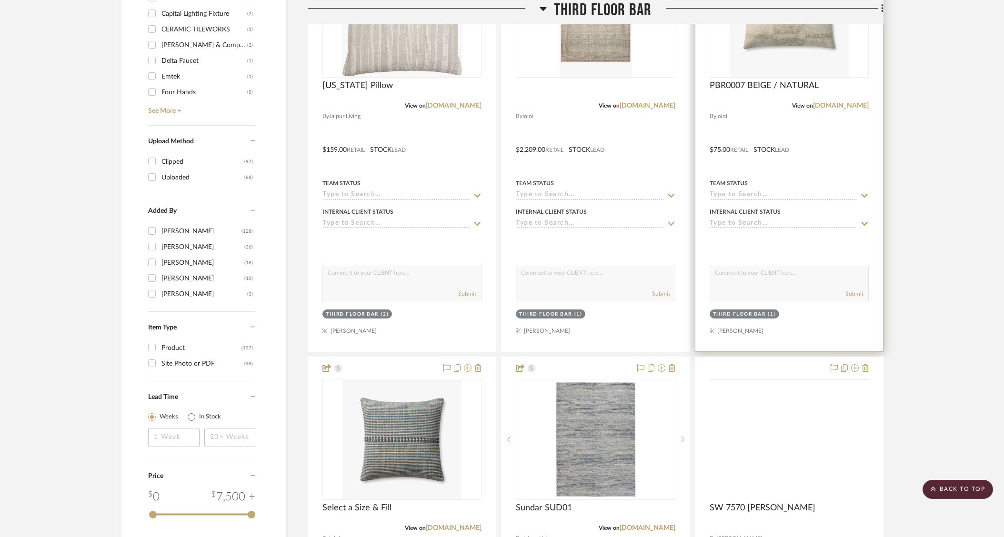
scroll to position [1407, 0]
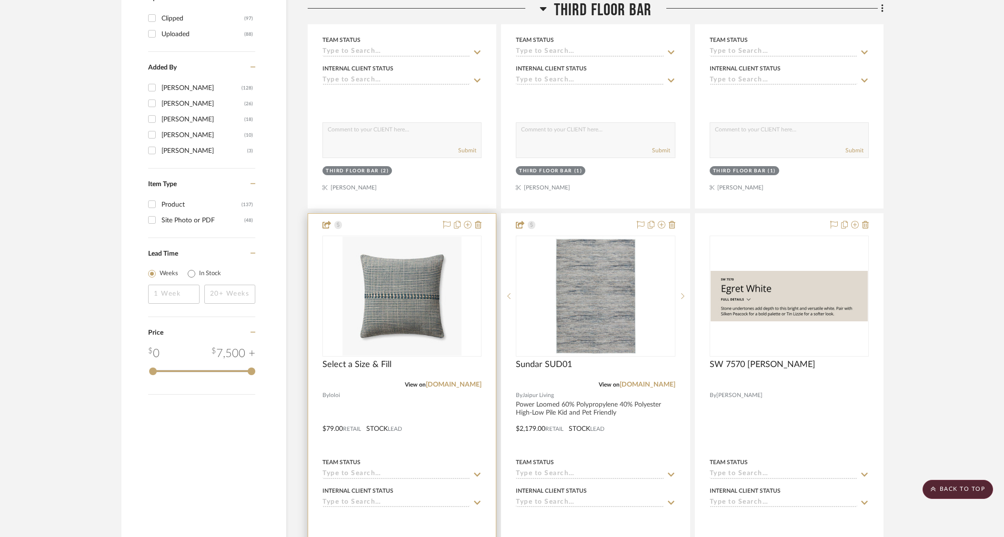
click at [464, 406] on div at bounding box center [402, 422] width 188 height 417
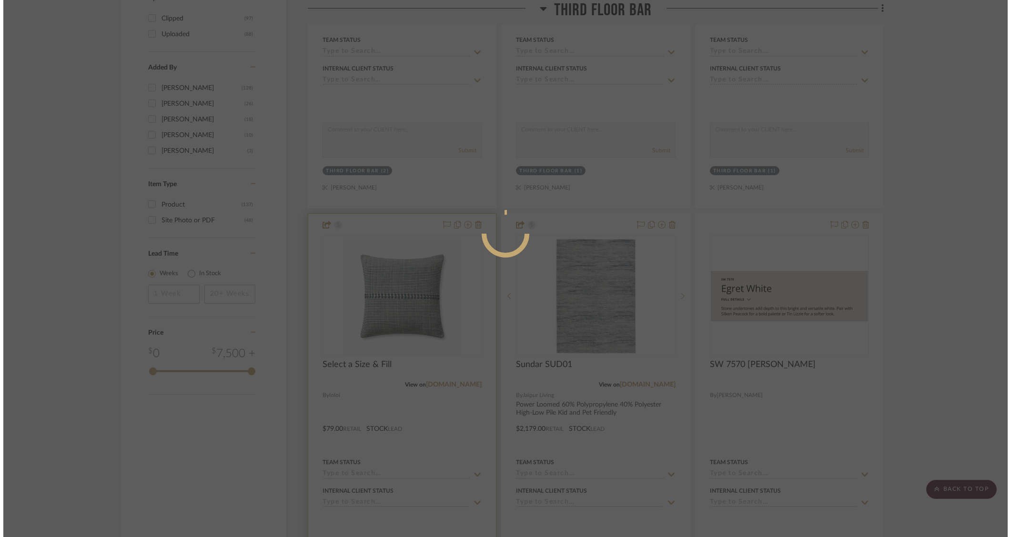
scroll to position [0, 0]
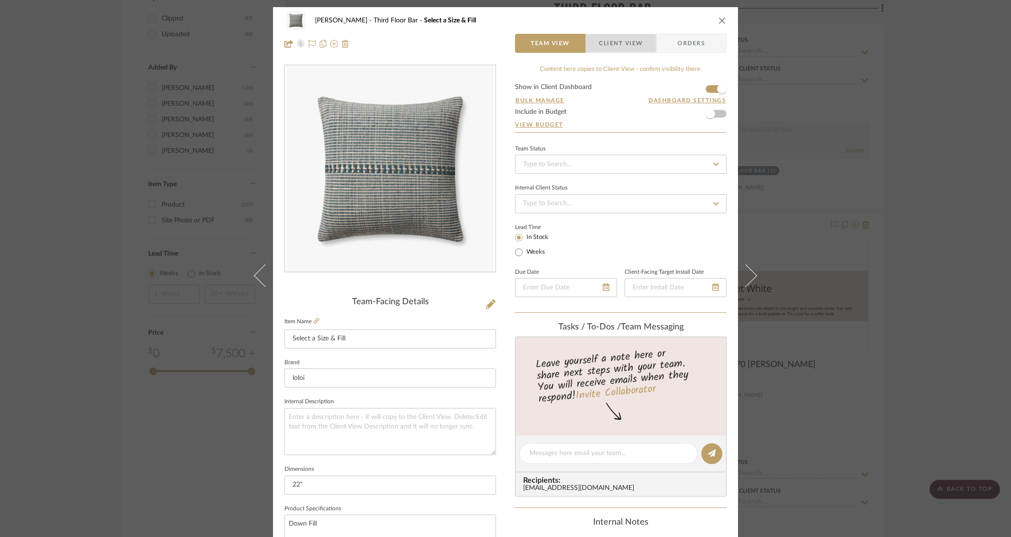
click at [629, 48] on span "Client View" at bounding box center [621, 43] width 44 height 19
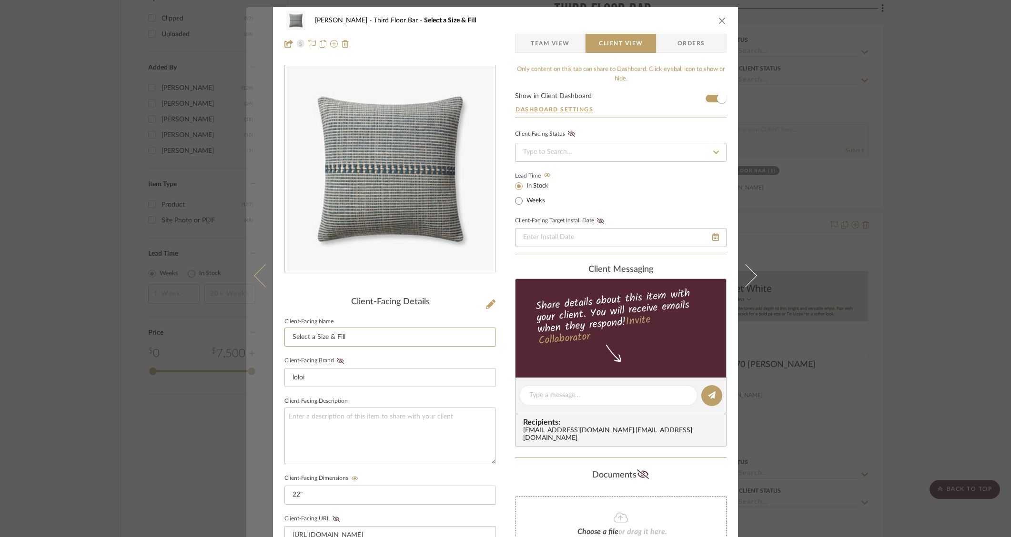
drag, startPoint x: 362, startPoint y: 339, endPoint x: 263, endPoint y: 334, distance: 99.2
click at [263, 334] on mat-dialog-content "Heesacker, Tammy Third Floor Bar Select a Size & Fill Team View Client View Ord…" at bounding box center [505, 403] width 518 height 793
type input "B"
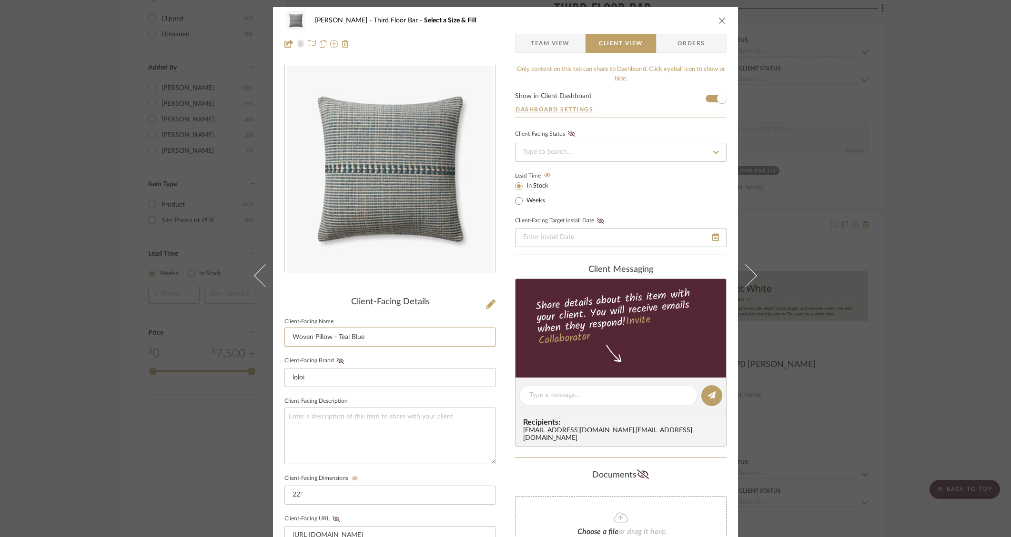
type input "Woven Pillow - Teal Blue"
click at [502, 368] on div "Heesacker, Tammy Third Floor Bar Select a Size & Fill Team View Client View Ord…" at bounding box center [505, 403] width 465 height 793
drag, startPoint x: 719, startPoint y: 20, endPoint x: 750, endPoint y: 77, distance: 64.8
click at [719, 20] on icon "close" at bounding box center [722, 21] width 8 height 8
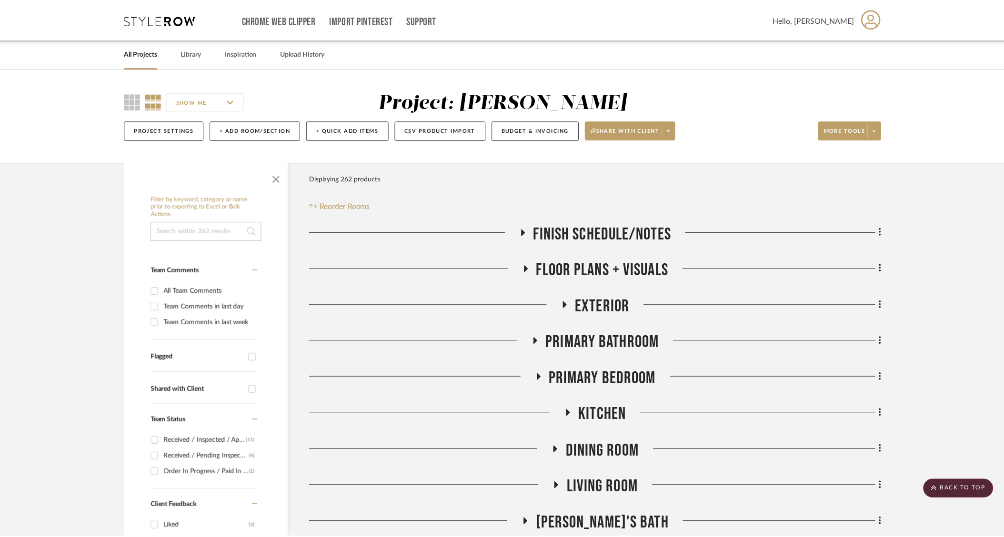
scroll to position [1407, 0]
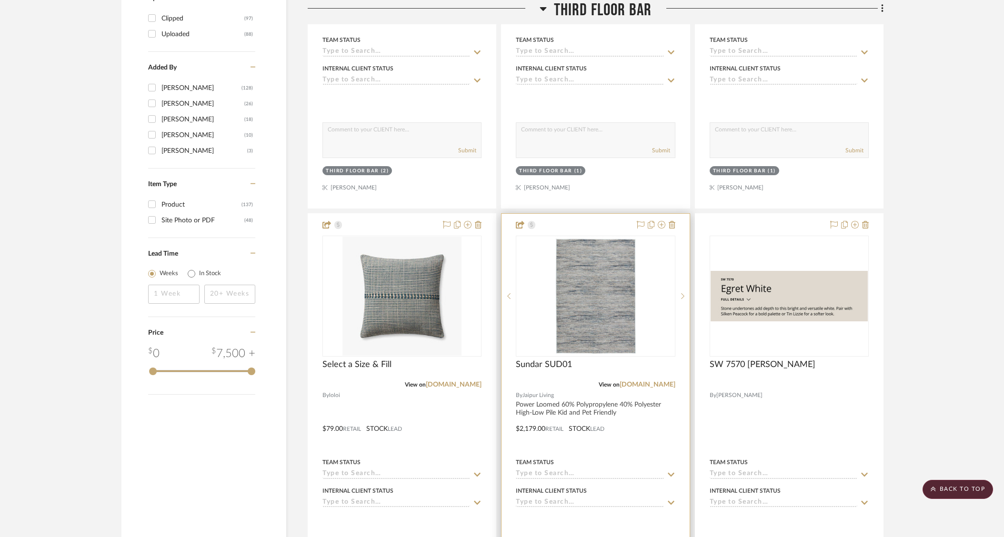
click at [581, 386] on div "View on jaipurliving.com" at bounding box center [595, 385] width 159 height 9
click at [646, 429] on div at bounding box center [596, 422] width 188 height 417
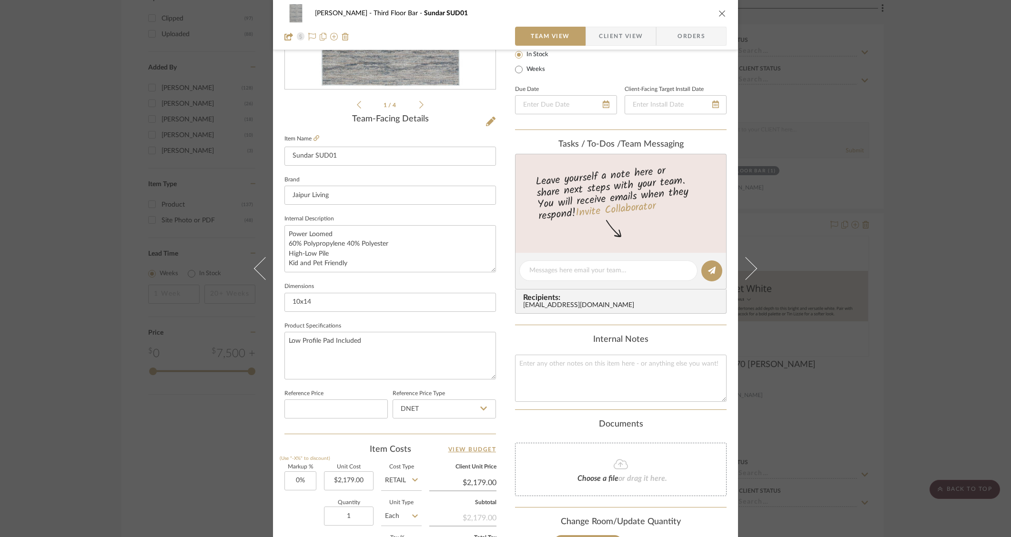
scroll to position [0, 0]
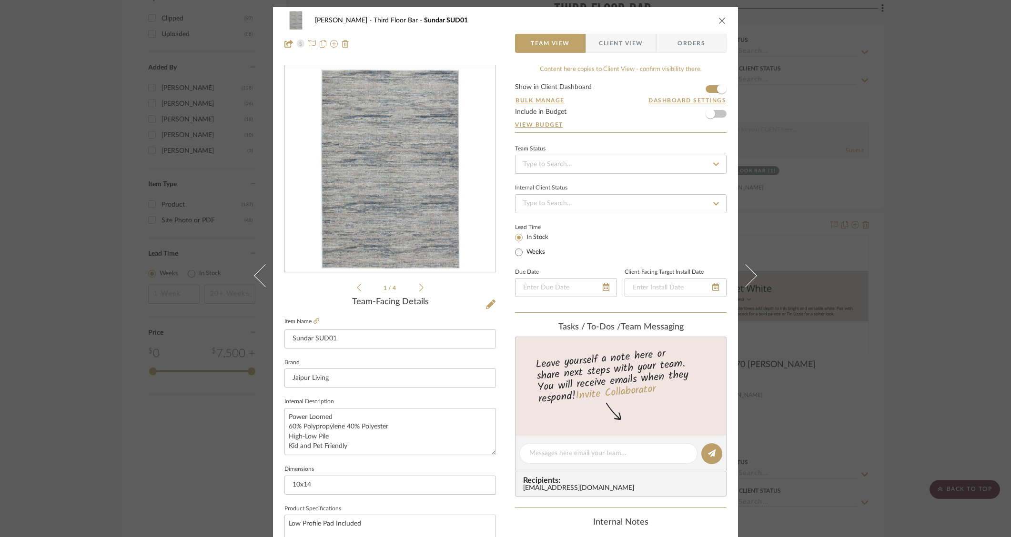
drag, startPoint x: 622, startPoint y: 38, endPoint x: 622, endPoint y: 44, distance: 5.7
click at [622, 38] on span "Client View" at bounding box center [621, 43] width 44 height 19
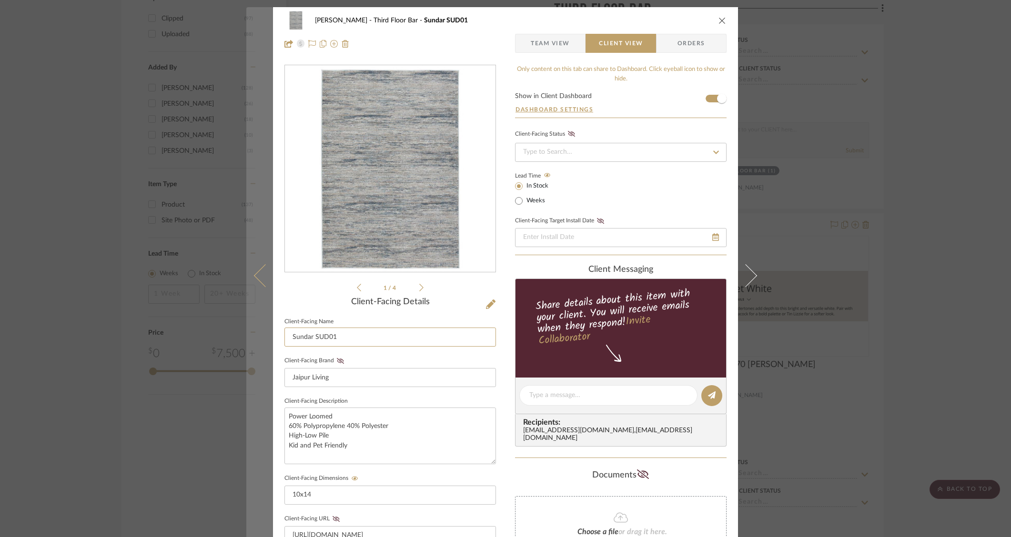
drag, startPoint x: 344, startPoint y: 336, endPoint x: 245, endPoint y: 338, distance: 99.1
click at [246, 338] on mat-dialog-content "Heesacker, Tammy Third Floor Bar Sundar SUD01 Team View Client View Orders 1 / …" at bounding box center [505, 403] width 518 height 793
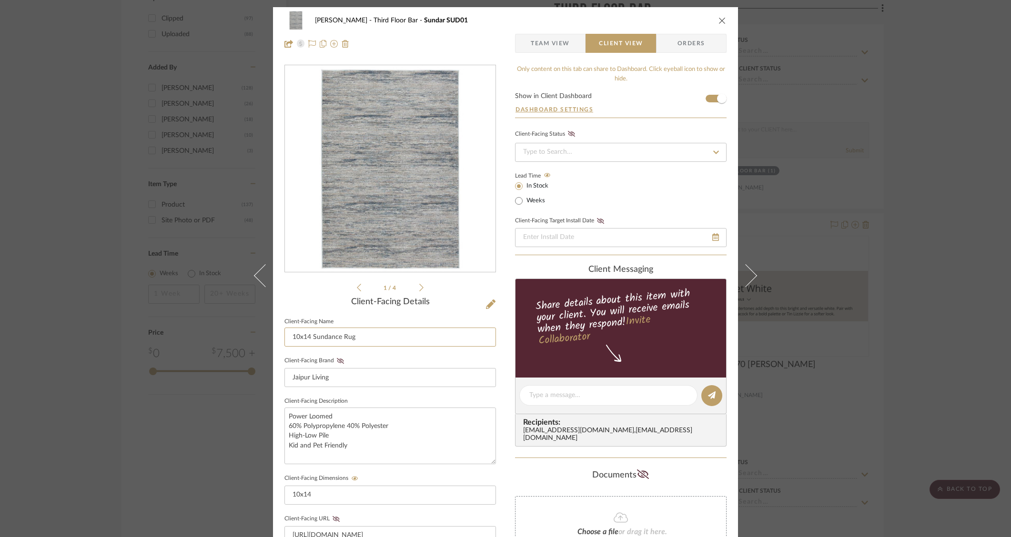
type input "10x14 Sundance Rug"
click at [505, 293] on div "Heesacker, Tammy Third Floor Bar Sundar SUD01 Team View Client View Orders 1 / …" at bounding box center [505, 403] width 465 height 793
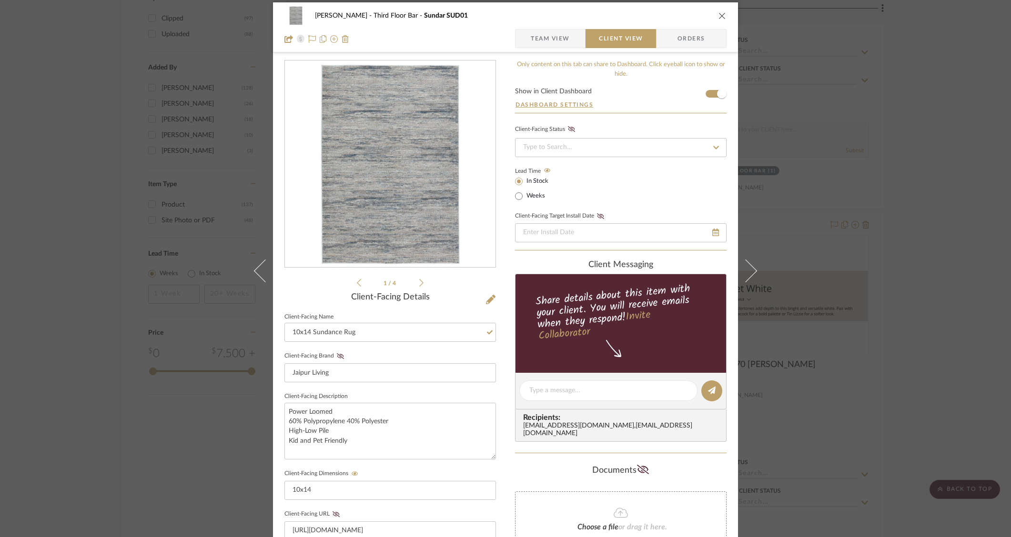
scroll to position [10, 0]
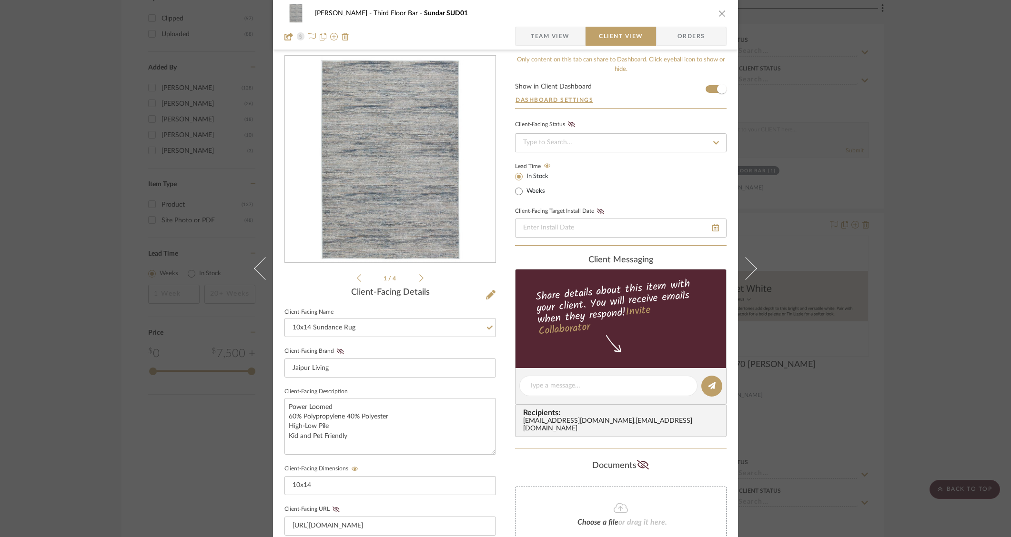
click at [720, 19] on div "Heesacker, Tammy Third Floor Bar Sundar SUD01" at bounding box center [505, 13] width 442 height 19
drag, startPoint x: 720, startPoint y: 15, endPoint x: 719, endPoint y: 21, distance: 6.2
click at [720, 15] on icon "close" at bounding box center [722, 14] width 8 height 8
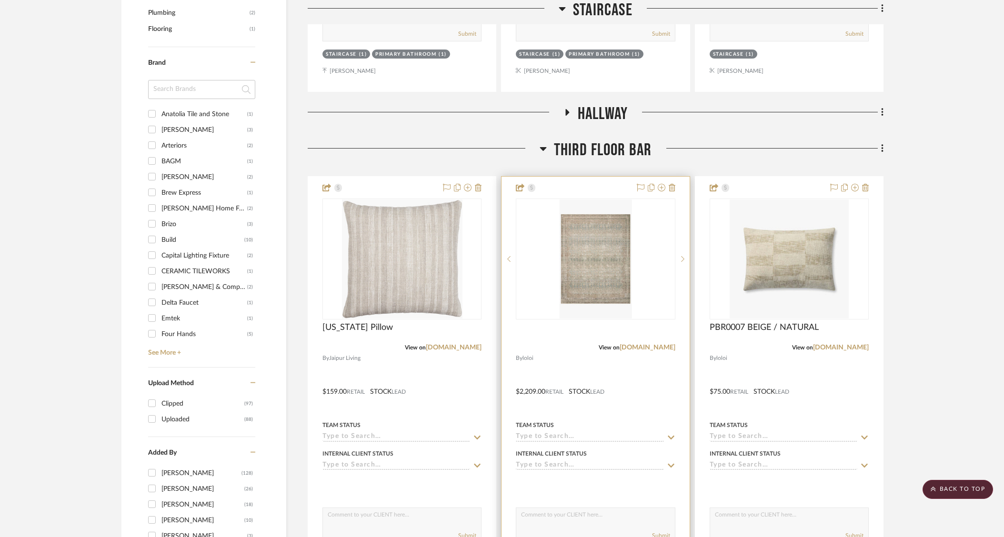
scroll to position [939, 0]
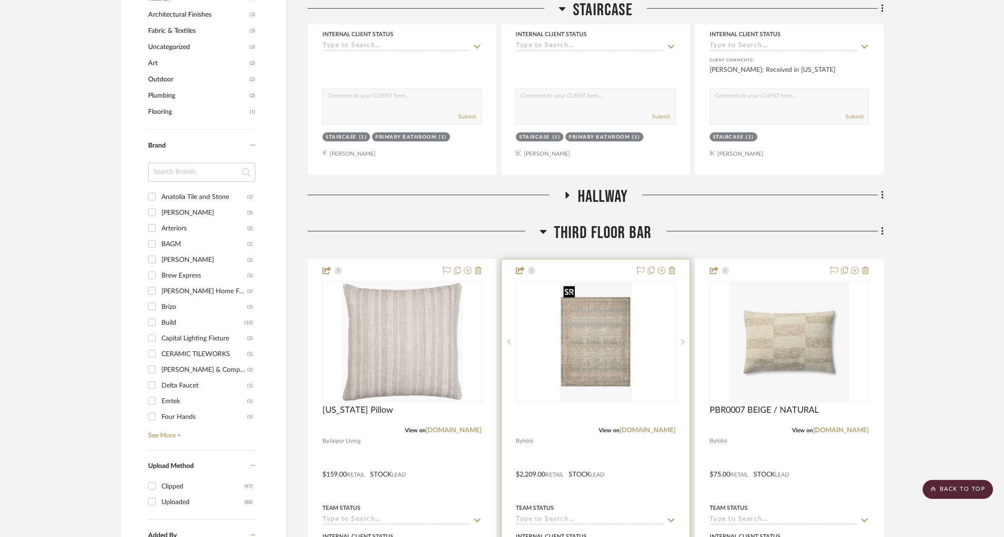
click at [593, 328] on img "0" at bounding box center [596, 342] width 72 height 119
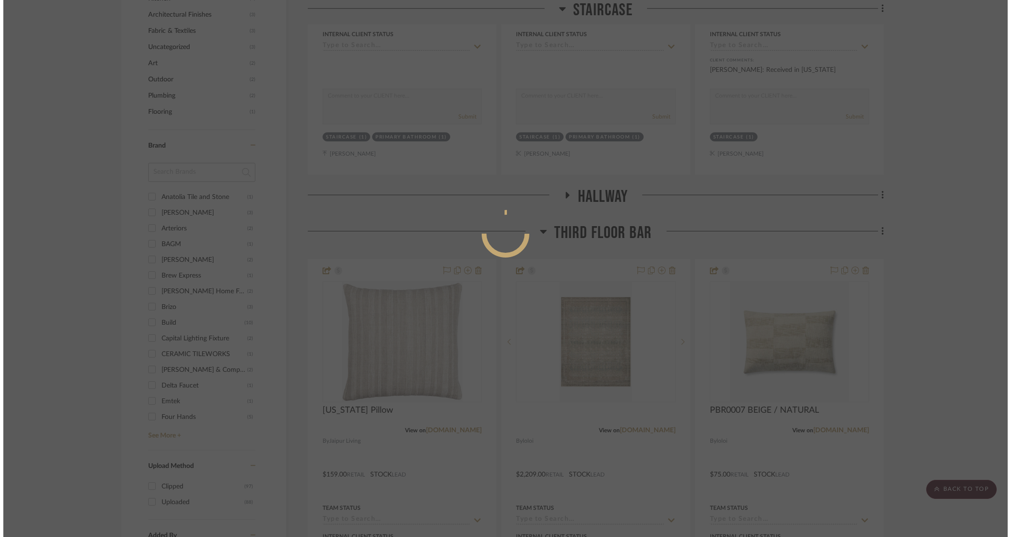
scroll to position [0, 0]
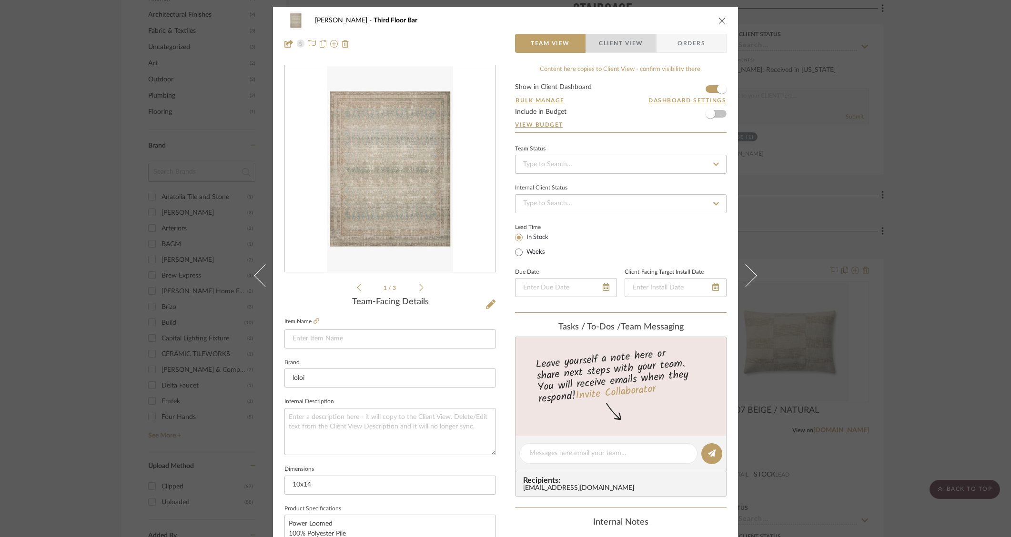
click at [609, 47] on span "Client View" at bounding box center [621, 43] width 44 height 19
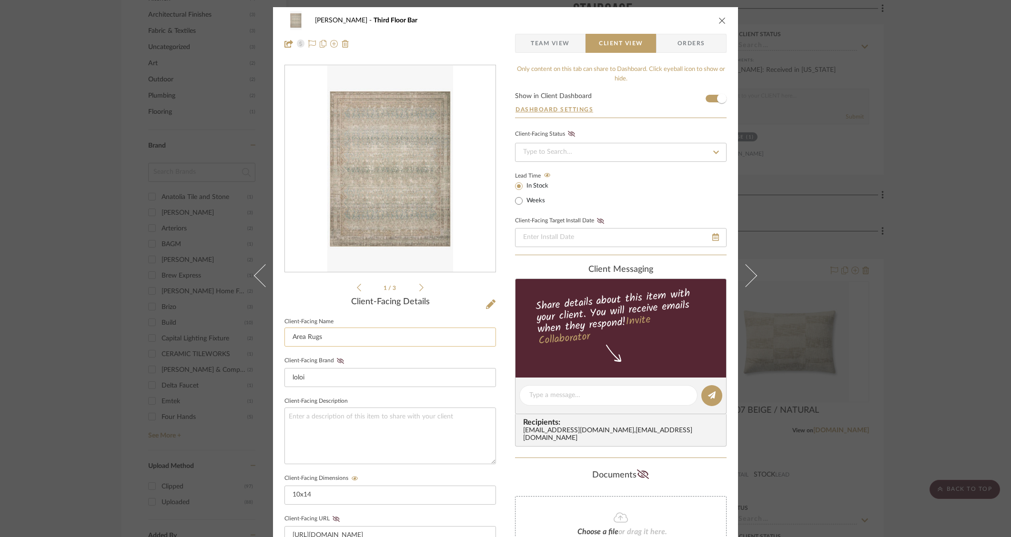
click at [333, 339] on input "Area Rugs" at bounding box center [390, 337] width 212 height 19
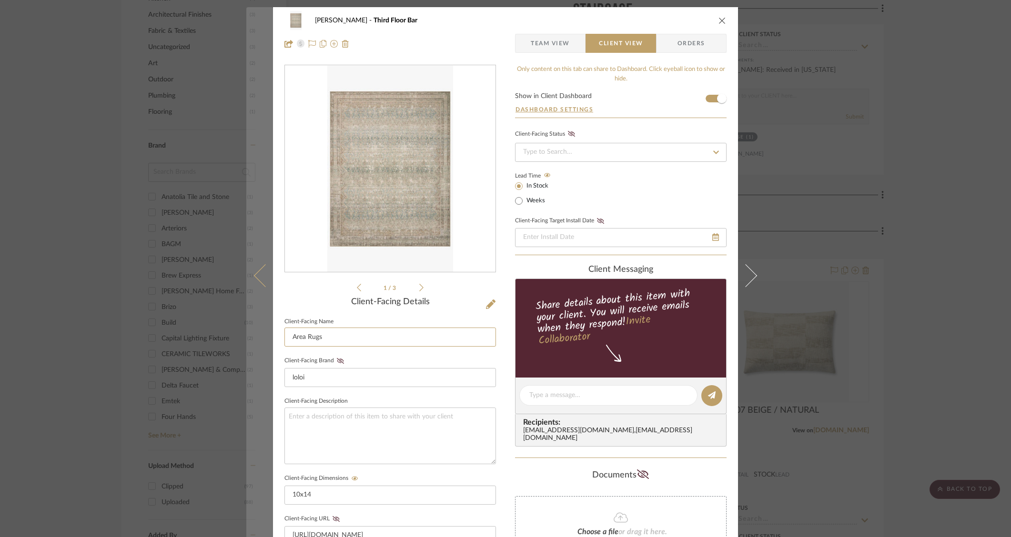
drag, startPoint x: 330, startPoint y: 338, endPoint x: 267, endPoint y: 334, distance: 63.0
click at [265, 334] on mat-dialog-content "Heesacker, Tammy Third Floor Bar Team View Client View Orders 1 / 3 Client-Faci…" at bounding box center [505, 403] width 518 height 793
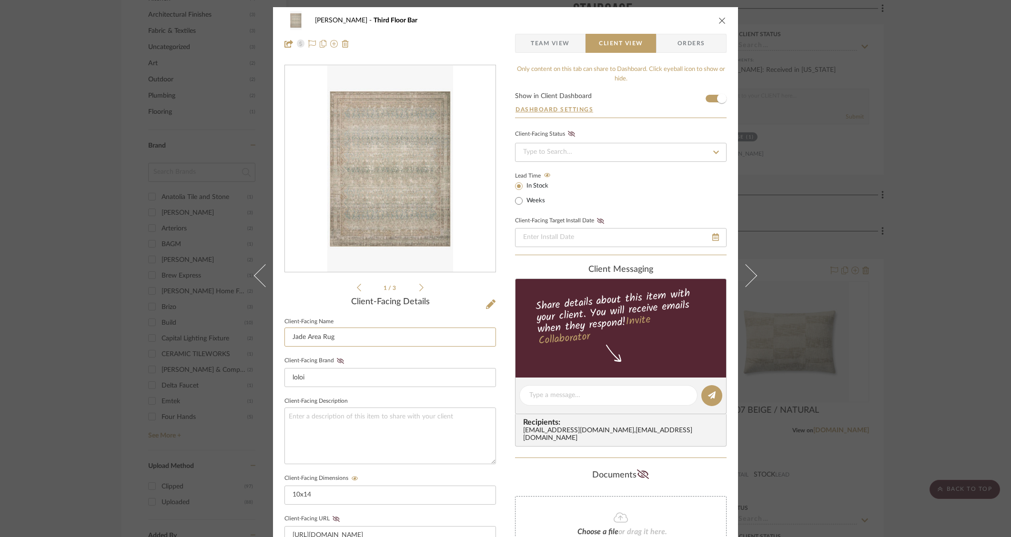
type input "Jade Area Rug"
click at [505, 425] on div "Heesacker, Tammy Third Floor Bar Team View Client View Orders 1 / 3 Client-Faci…" at bounding box center [505, 403] width 465 height 793
click at [718, 18] on icon "close" at bounding box center [722, 21] width 8 height 8
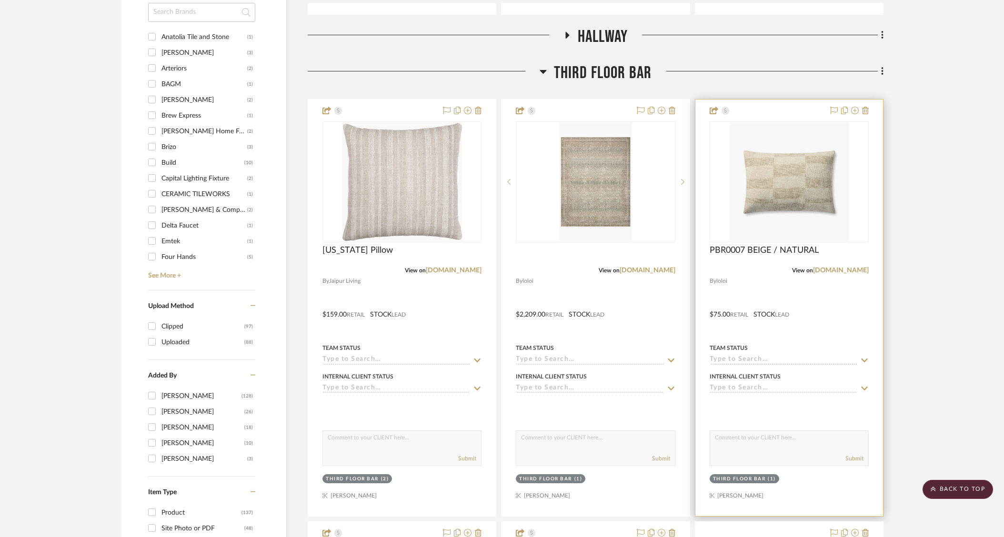
scroll to position [1116, 0]
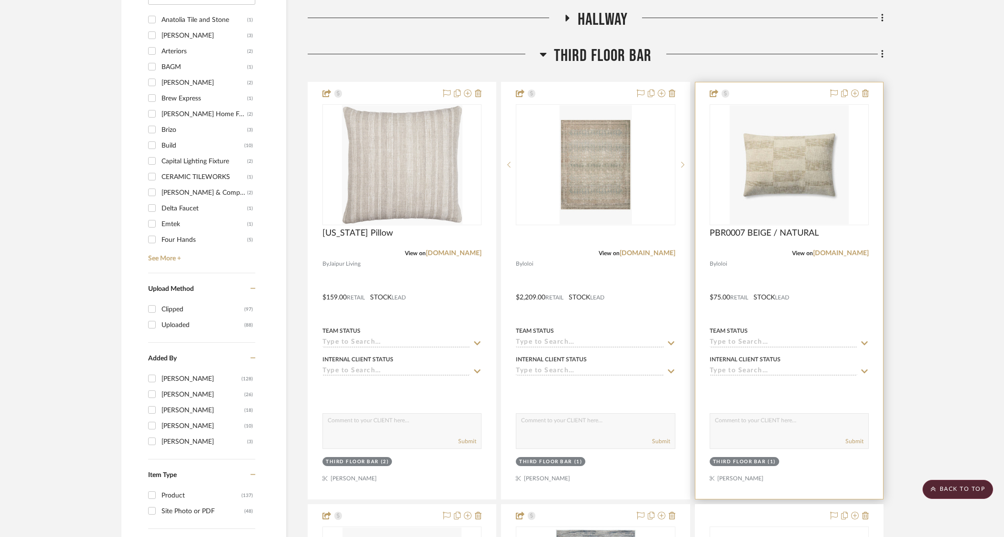
click at [835, 301] on div at bounding box center [790, 290] width 188 height 417
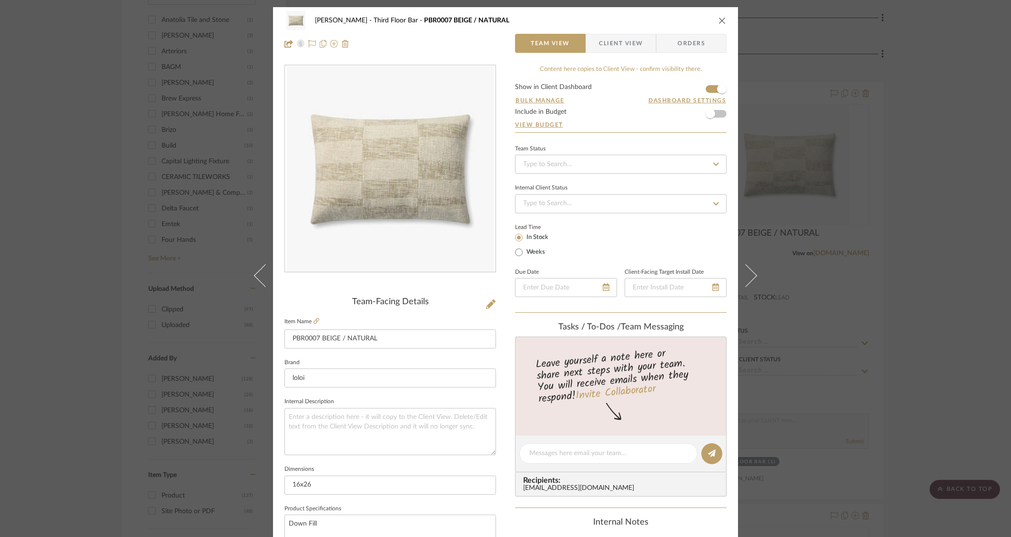
click at [619, 43] on span "Client View" at bounding box center [621, 43] width 44 height 19
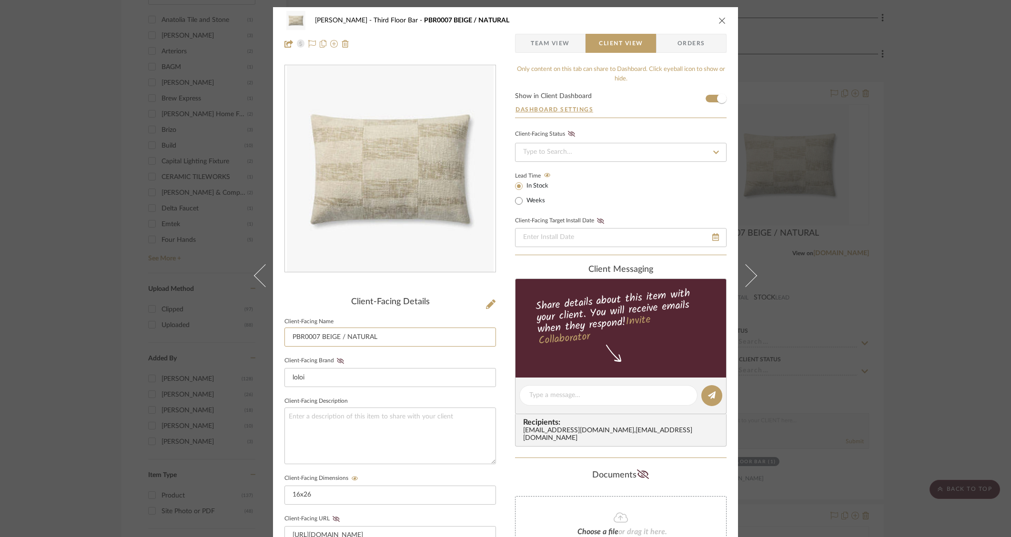
drag, startPoint x: 378, startPoint y: 342, endPoint x: 274, endPoint y: 337, distance: 104.0
click at [274, 337] on div "Heesacker, Tammy Third Floor Bar PBR0007 BEIGE / NATURAL Team View Client View …" at bounding box center [505, 403] width 465 height 793
type input "Beige Checker Pillow"
click at [500, 366] on div "Heesacker, Tammy Third Floor Bar PBR0007 BEIGE / NATURAL Team View Client View …" at bounding box center [505, 403] width 465 height 793
click at [719, 17] on button "close" at bounding box center [722, 20] width 9 height 9
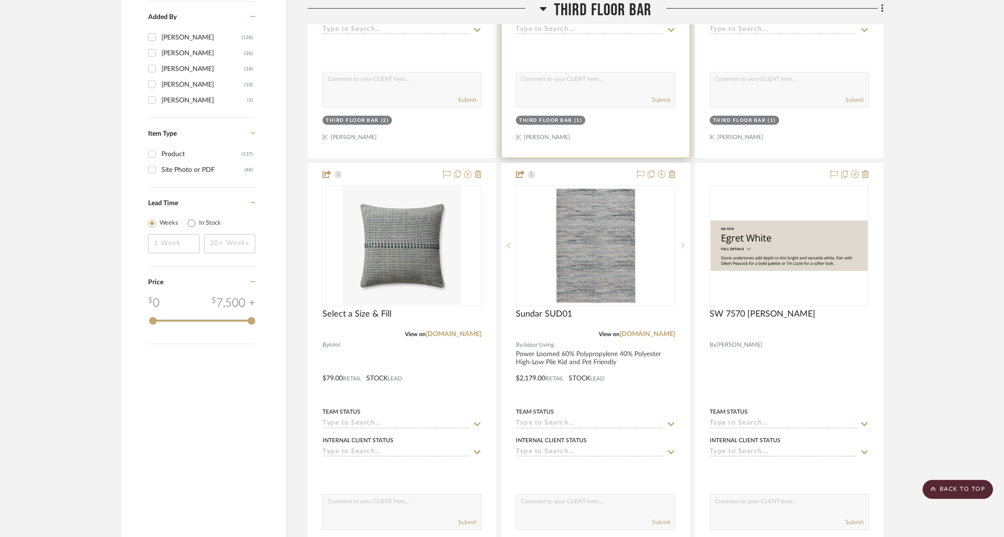
scroll to position [1570, 0]
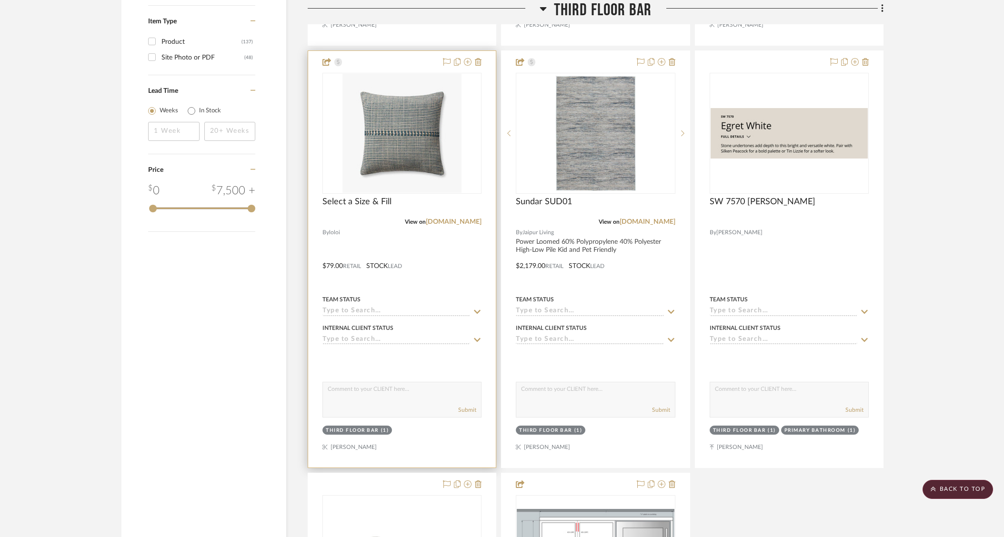
click at [443, 280] on div at bounding box center [402, 259] width 188 height 417
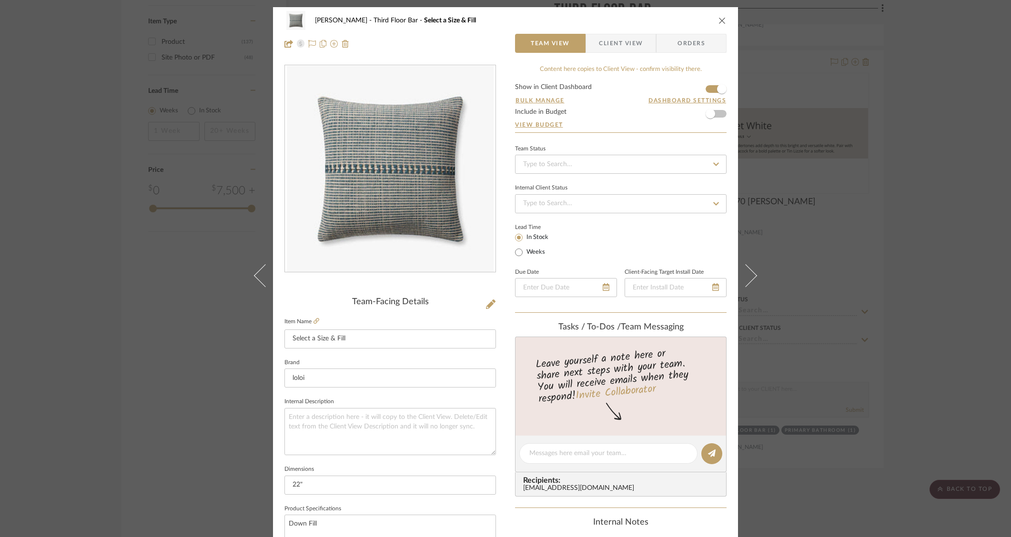
drag, startPoint x: 635, startPoint y: 42, endPoint x: 623, endPoint y: 85, distance: 44.8
click at [635, 42] on span "Client View" at bounding box center [621, 43] width 44 height 19
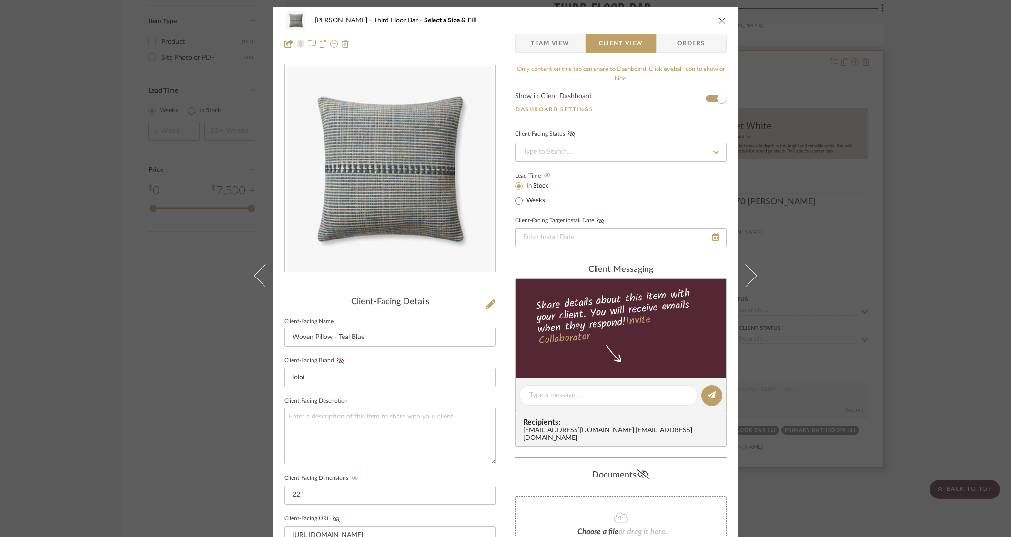
drag, startPoint x: 718, startPoint y: 21, endPoint x: 708, endPoint y: 53, distance: 33.4
click at [718, 21] on icon "close" at bounding box center [722, 21] width 8 height 8
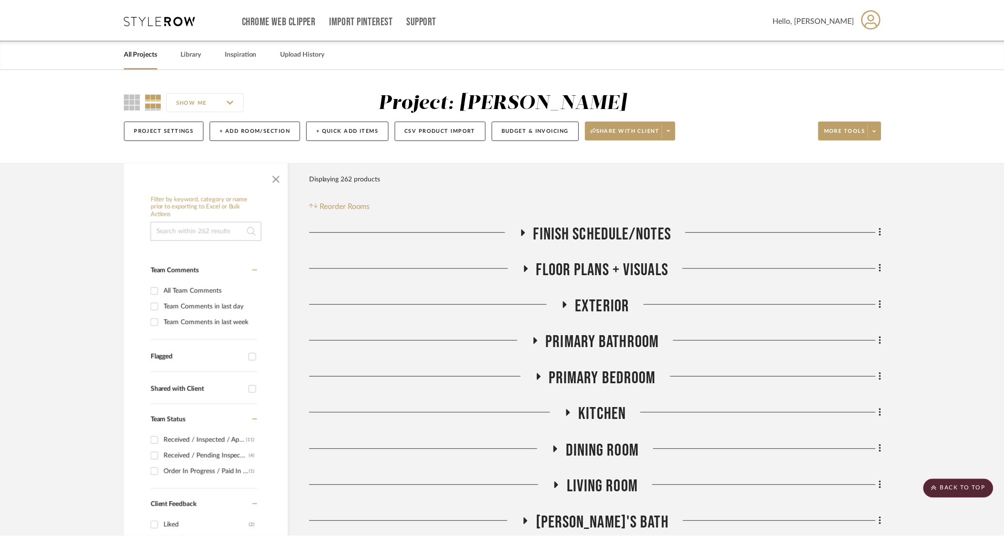
scroll to position [1570, 0]
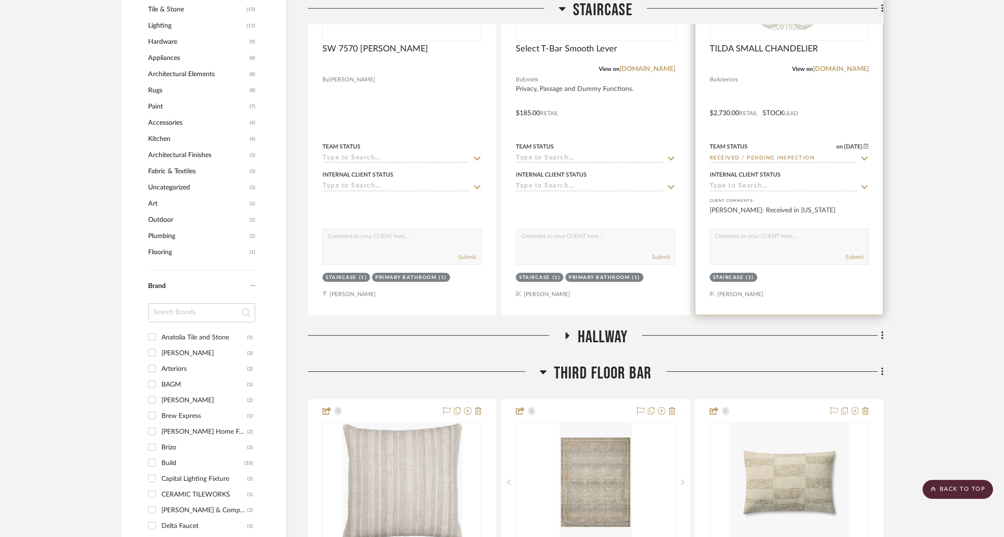
scroll to position [852, 0]
